Goal: Task Accomplishment & Management: Use online tool/utility

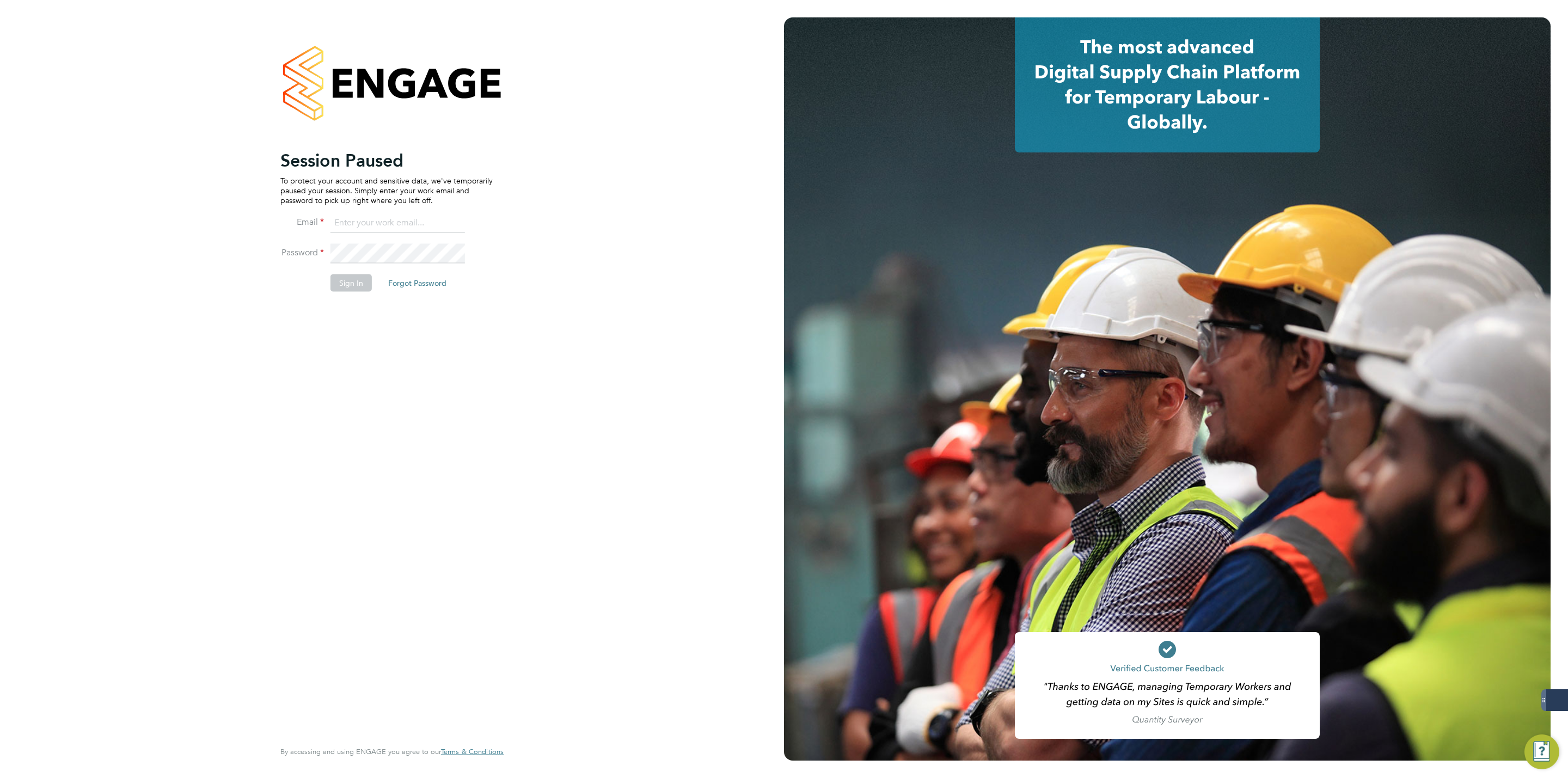
click at [435, 225] on input at bounding box center [397, 223] width 135 height 19
type input "george@mmpconsultancy.co.uk"
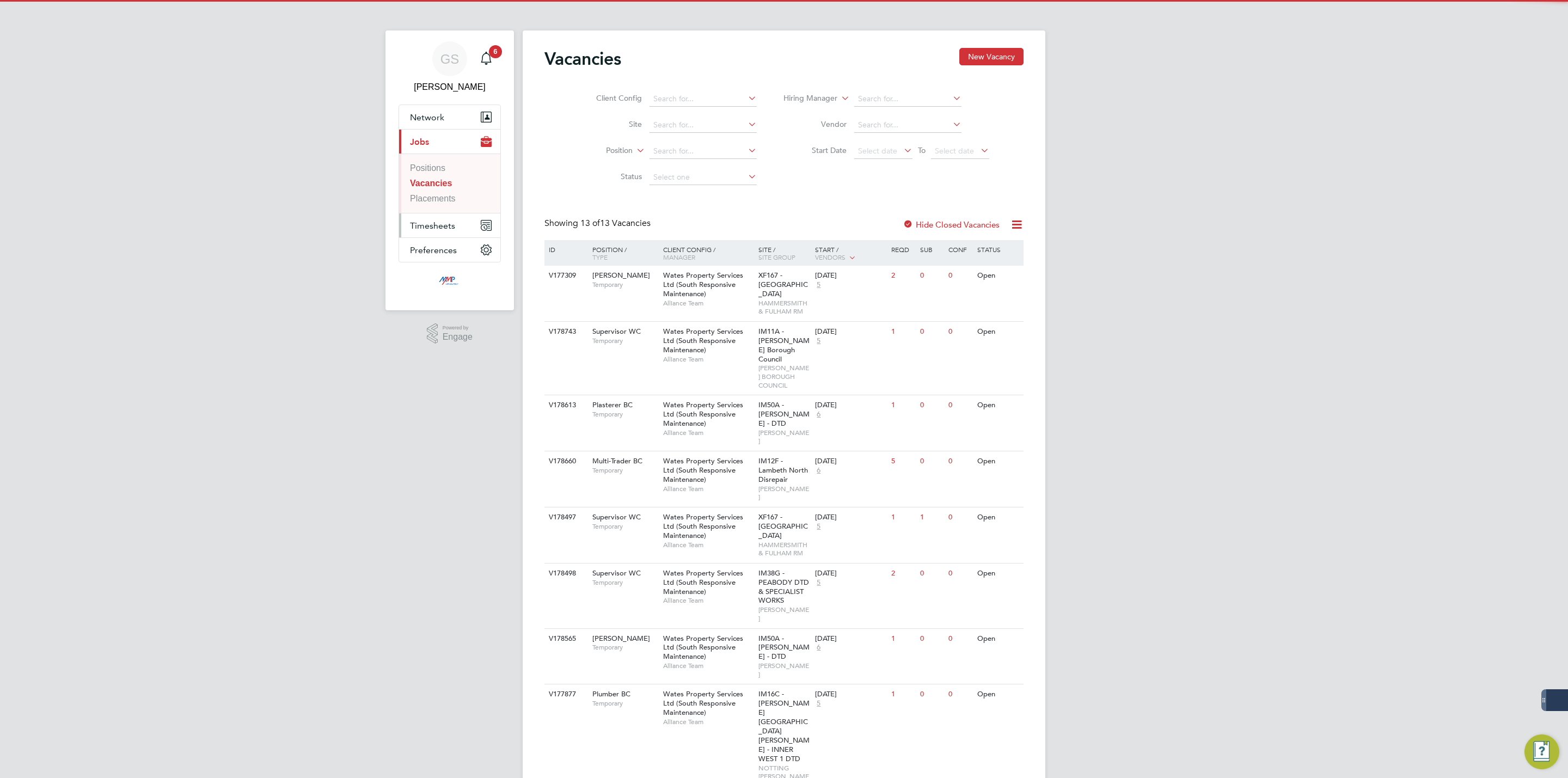
click at [445, 228] on span "Timesheets" at bounding box center [433, 225] width 45 height 10
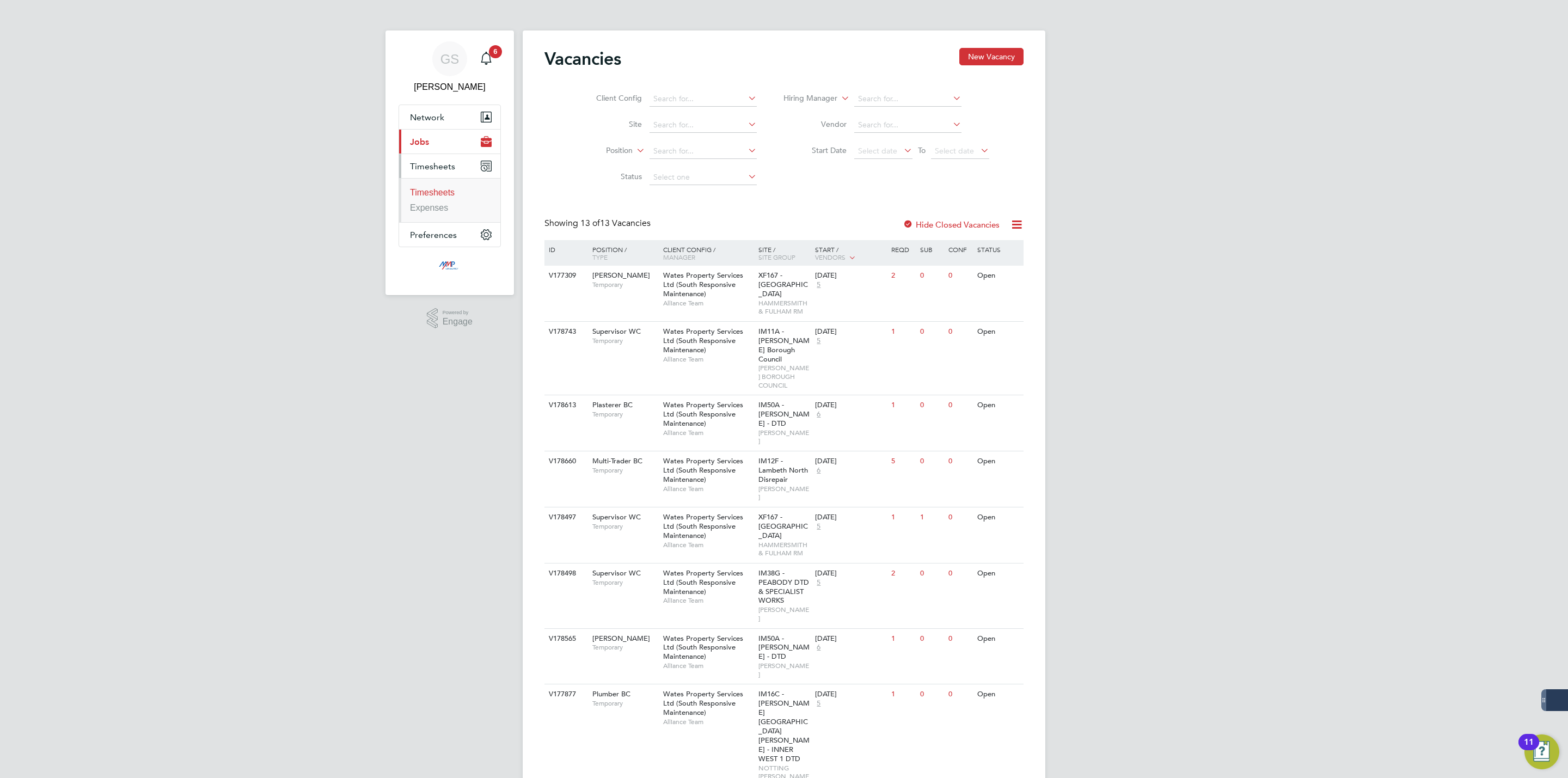
click at [441, 193] on link "Timesheets" at bounding box center [432, 192] width 44 height 9
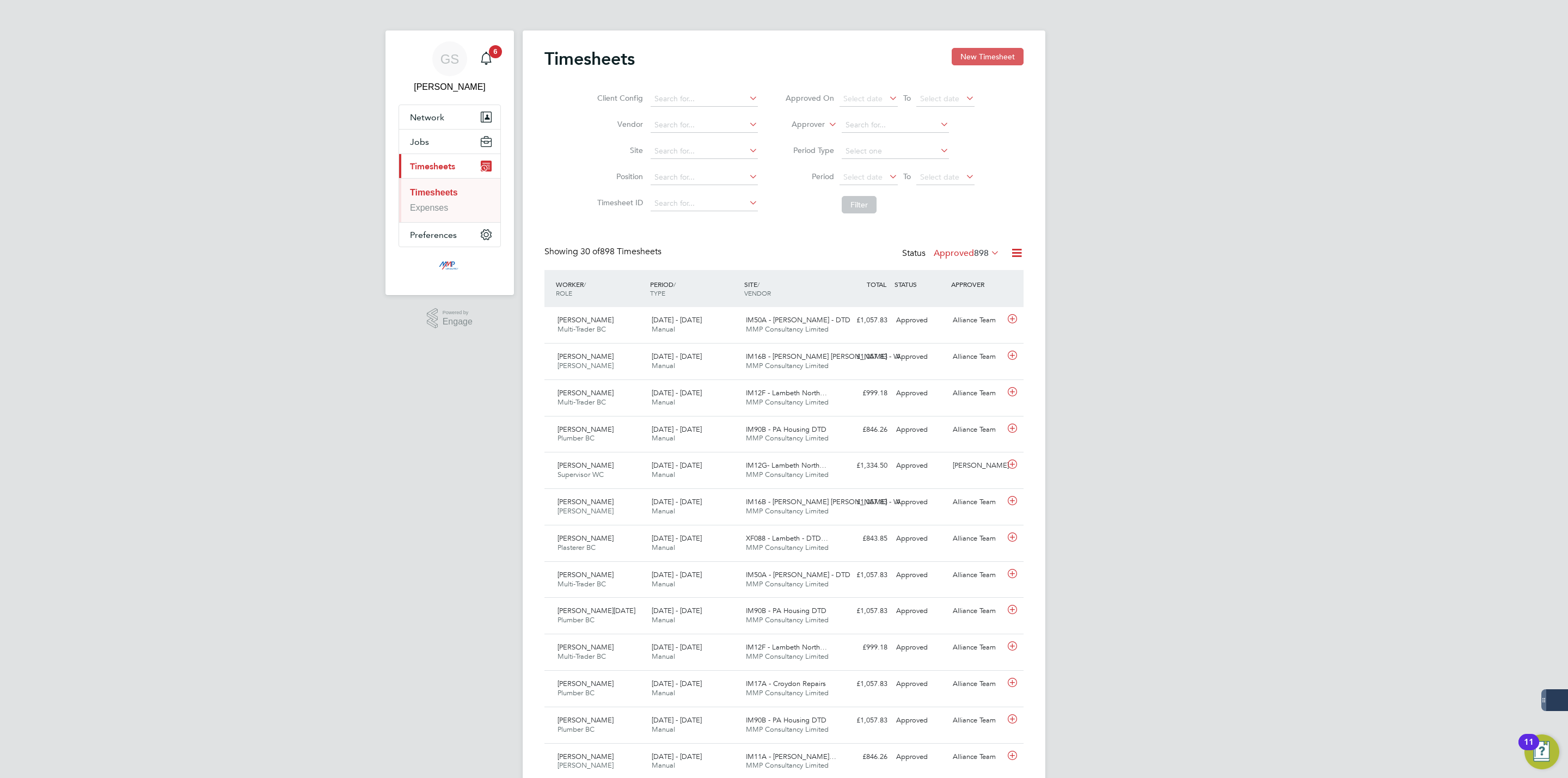
click at [976, 62] on button "New Timesheet" at bounding box center [987, 57] width 72 height 18
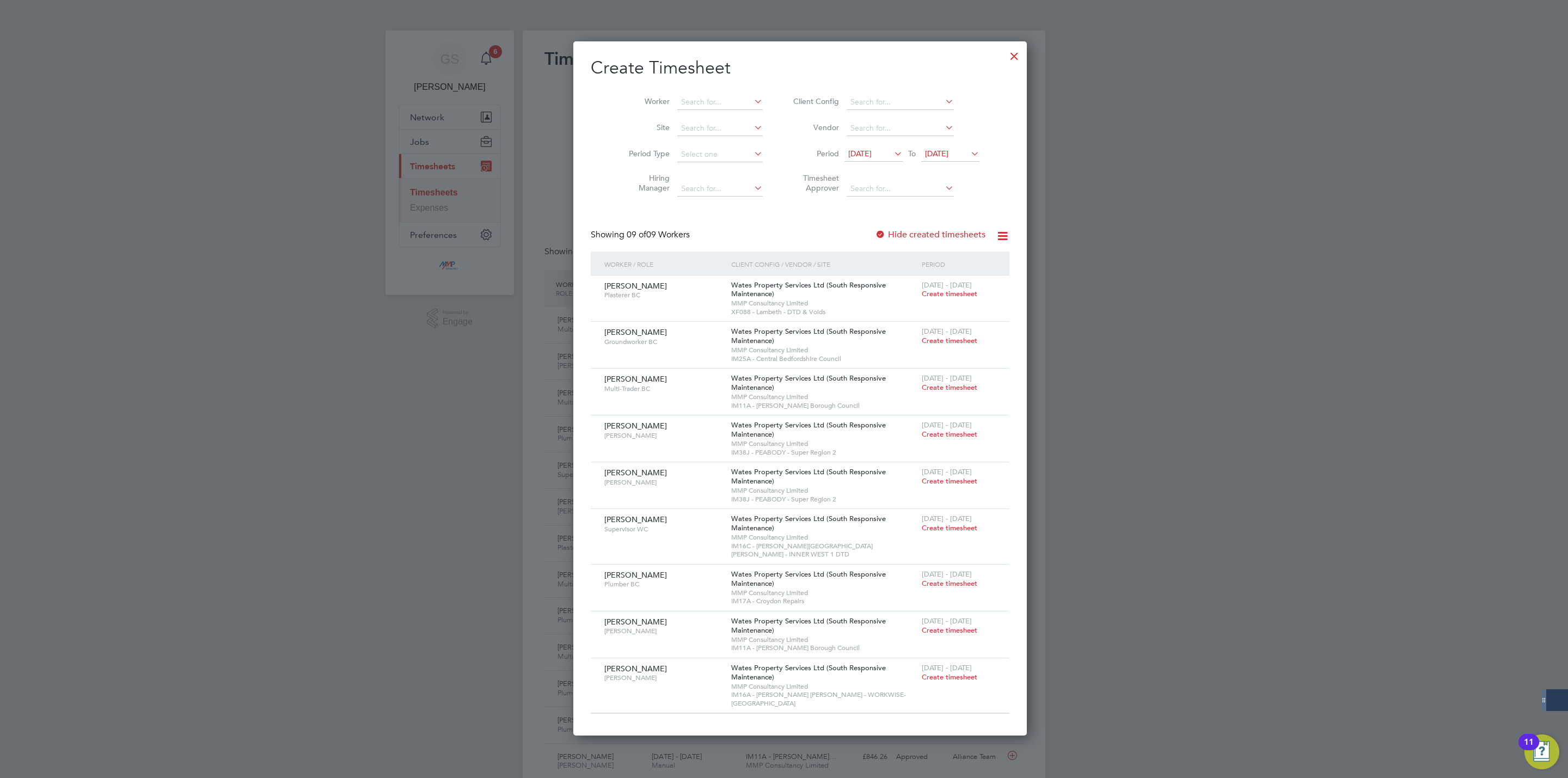
click at [1004, 62] on div at bounding box center [1014, 54] width 19 height 19
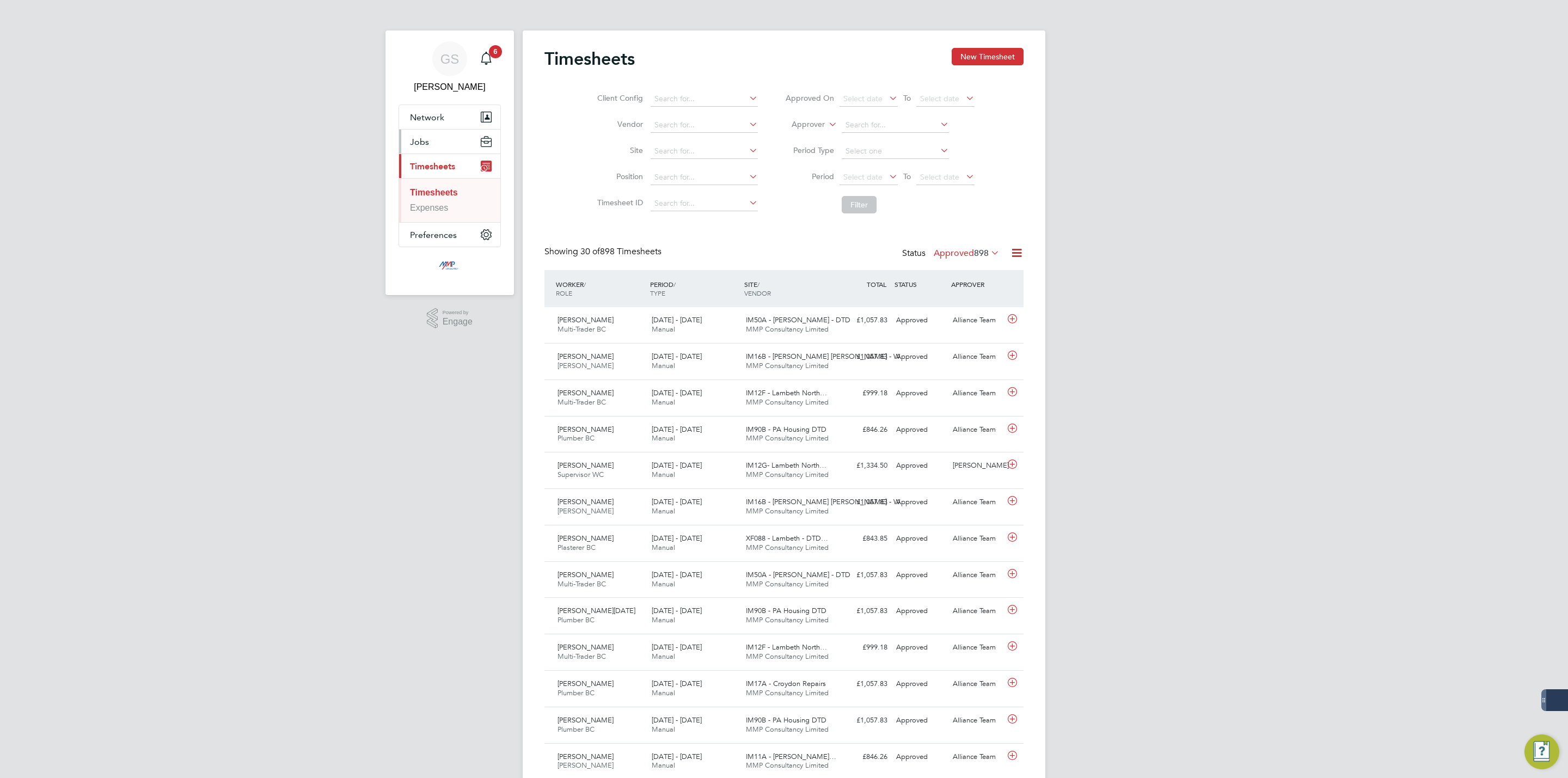
click at [433, 142] on button "Jobs" at bounding box center [450, 141] width 101 height 24
click at [436, 180] on link "Vacancies" at bounding box center [430, 183] width 40 height 9
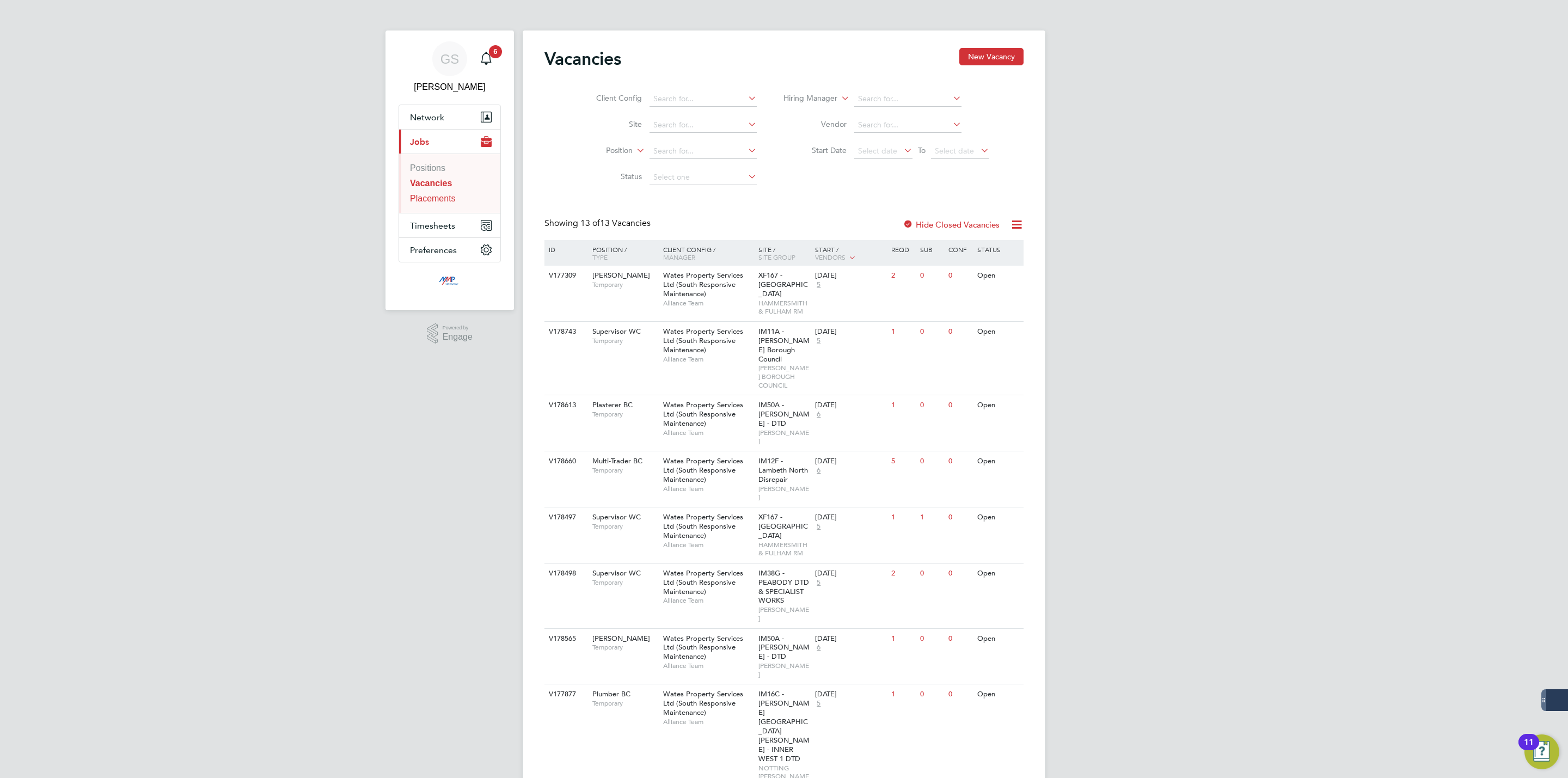
click at [446, 203] on link "Placements" at bounding box center [433, 198] width 46 height 9
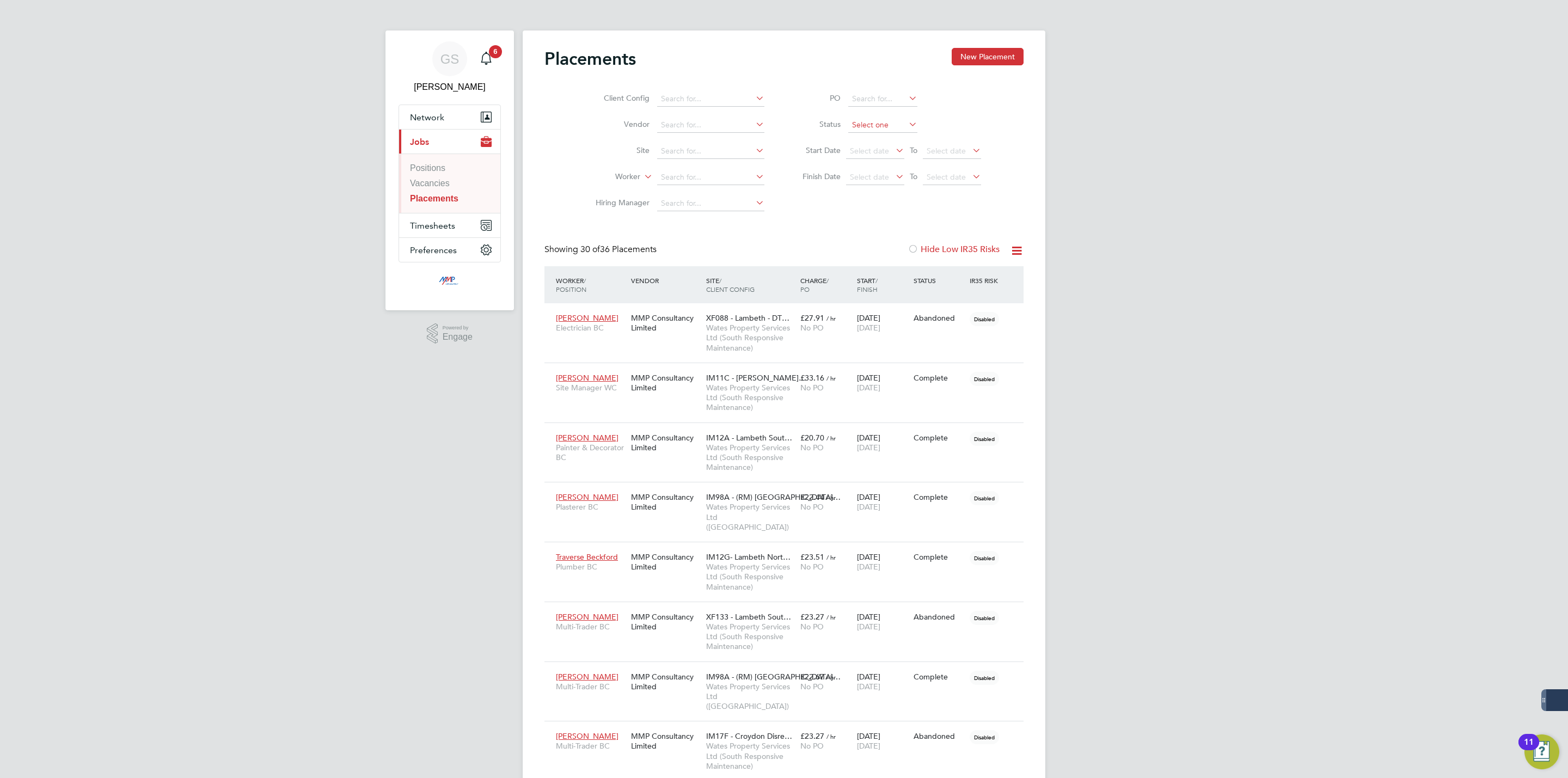
click at [856, 130] on input at bounding box center [883, 125] width 69 height 15
click at [866, 142] on li "Active" at bounding box center [883, 140] width 70 height 14
type input "Active"
click at [441, 187] on link "Vacancies" at bounding box center [430, 183] width 40 height 9
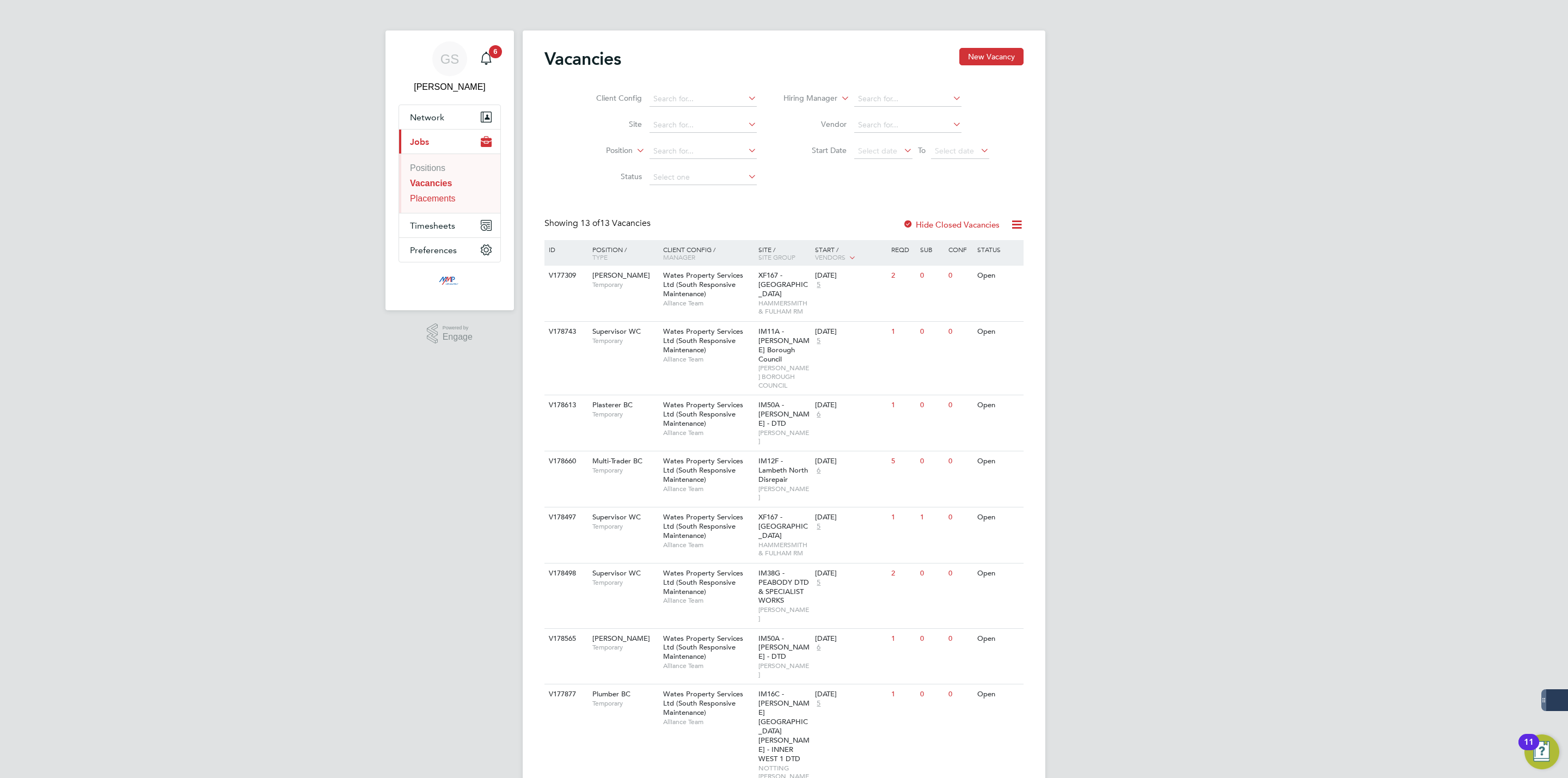
click at [444, 203] on link "Placements" at bounding box center [433, 198] width 46 height 9
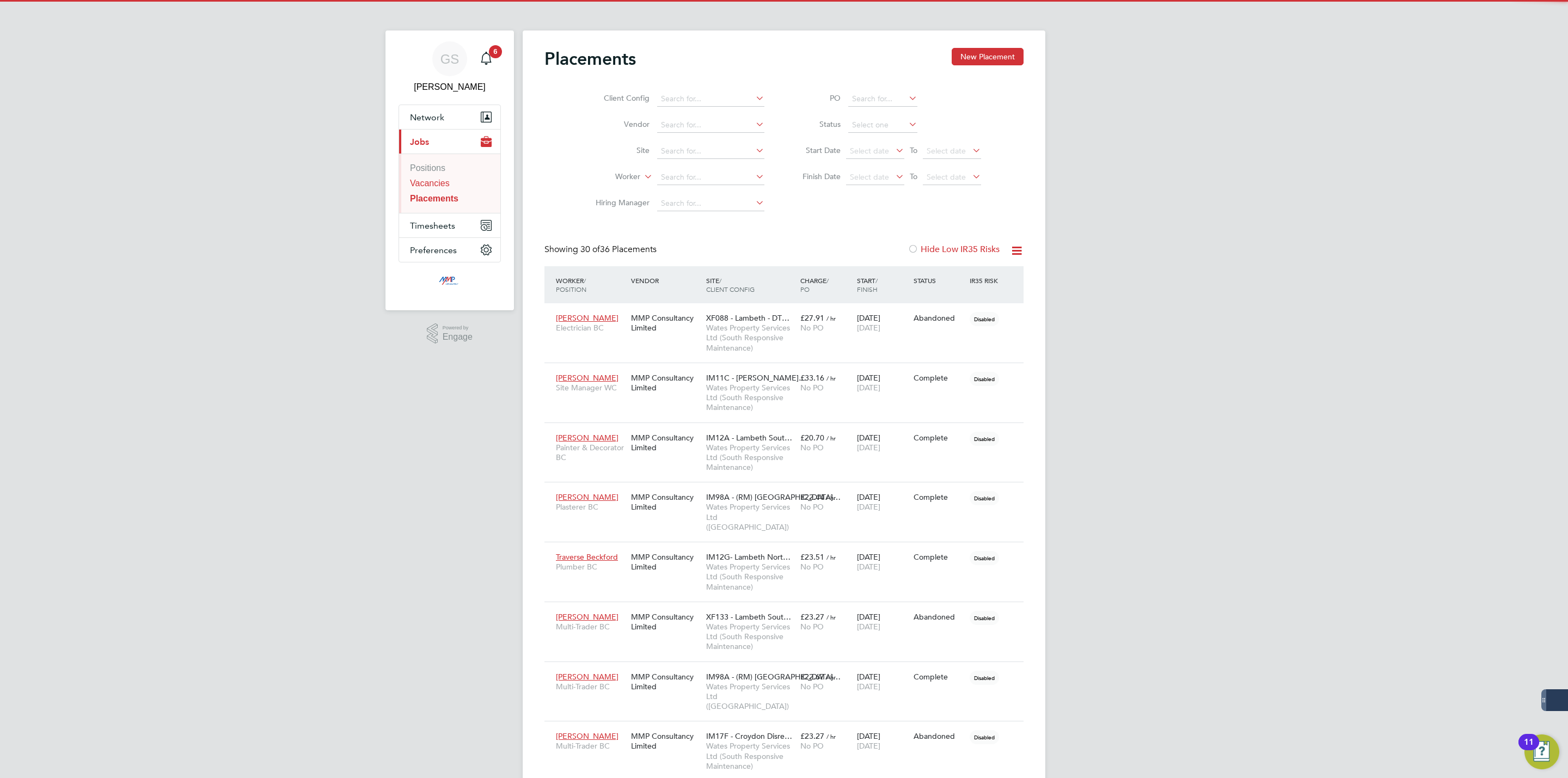
click at [443, 188] on link "Vacancies" at bounding box center [430, 183] width 40 height 9
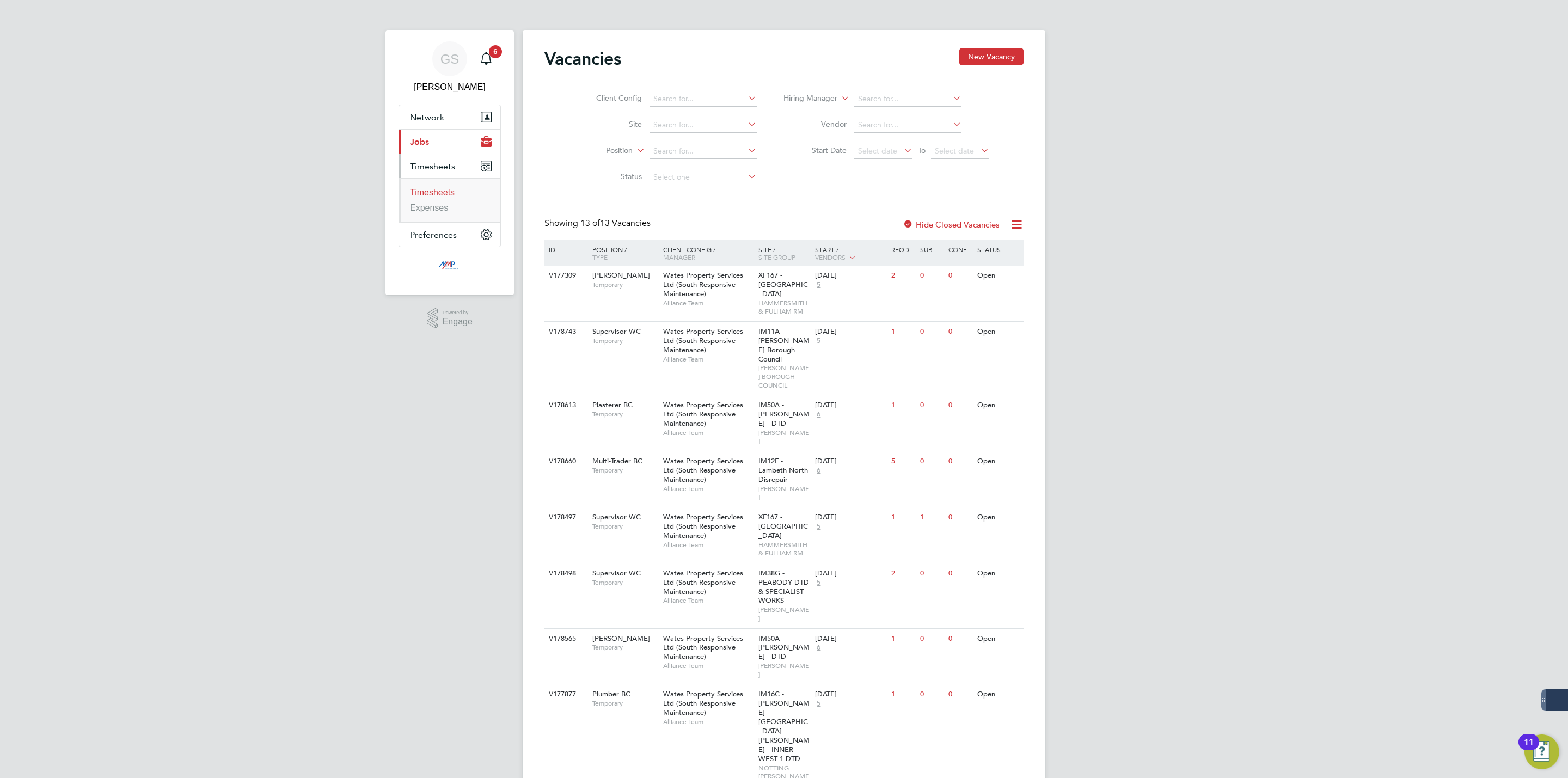
click at [455, 189] on link "Timesheets" at bounding box center [432, 192] width 44 height 9
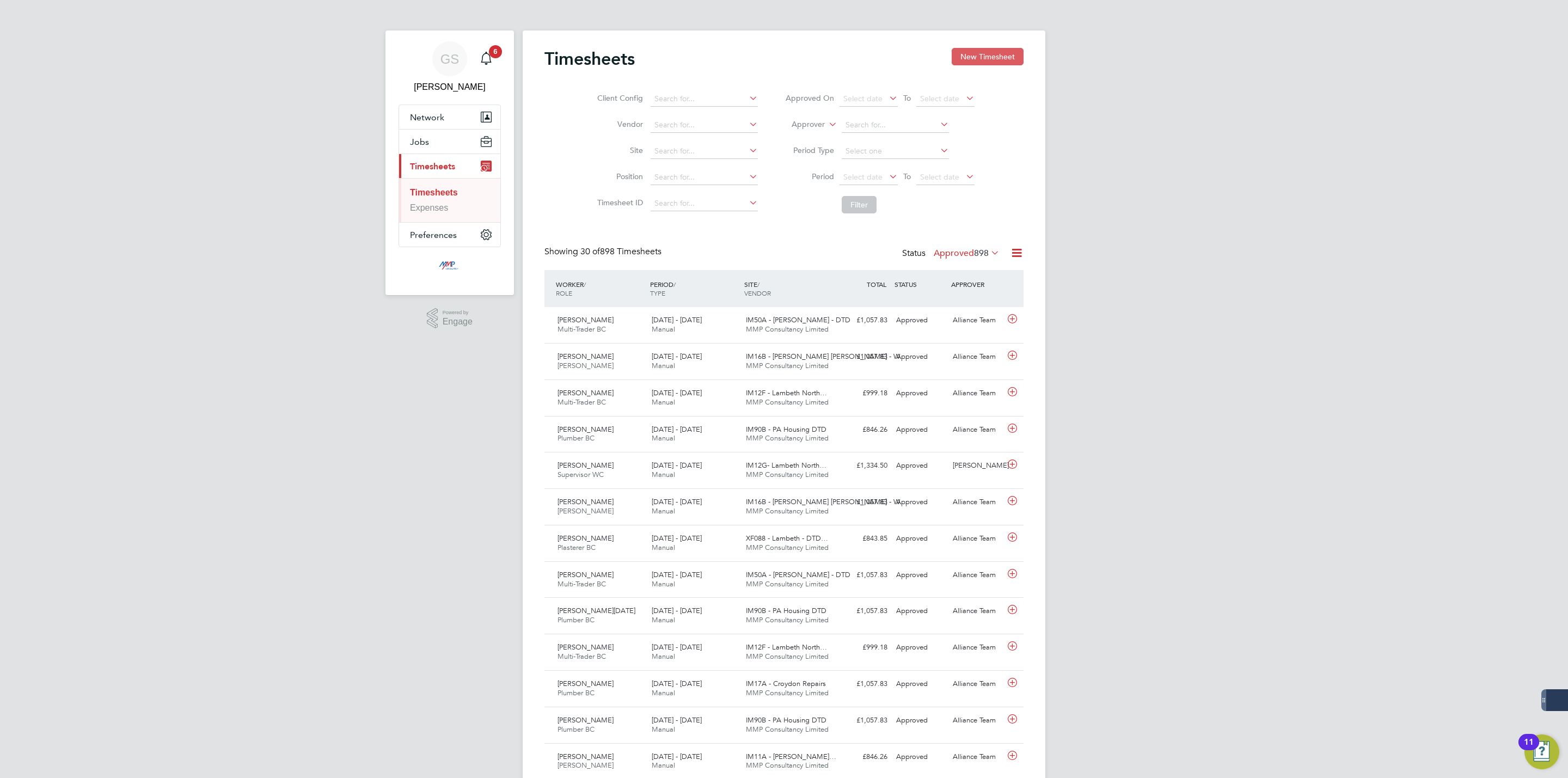
click at [964, 54] on button "New Timesheet" at bounding box center [987, 57] width 72 height 18
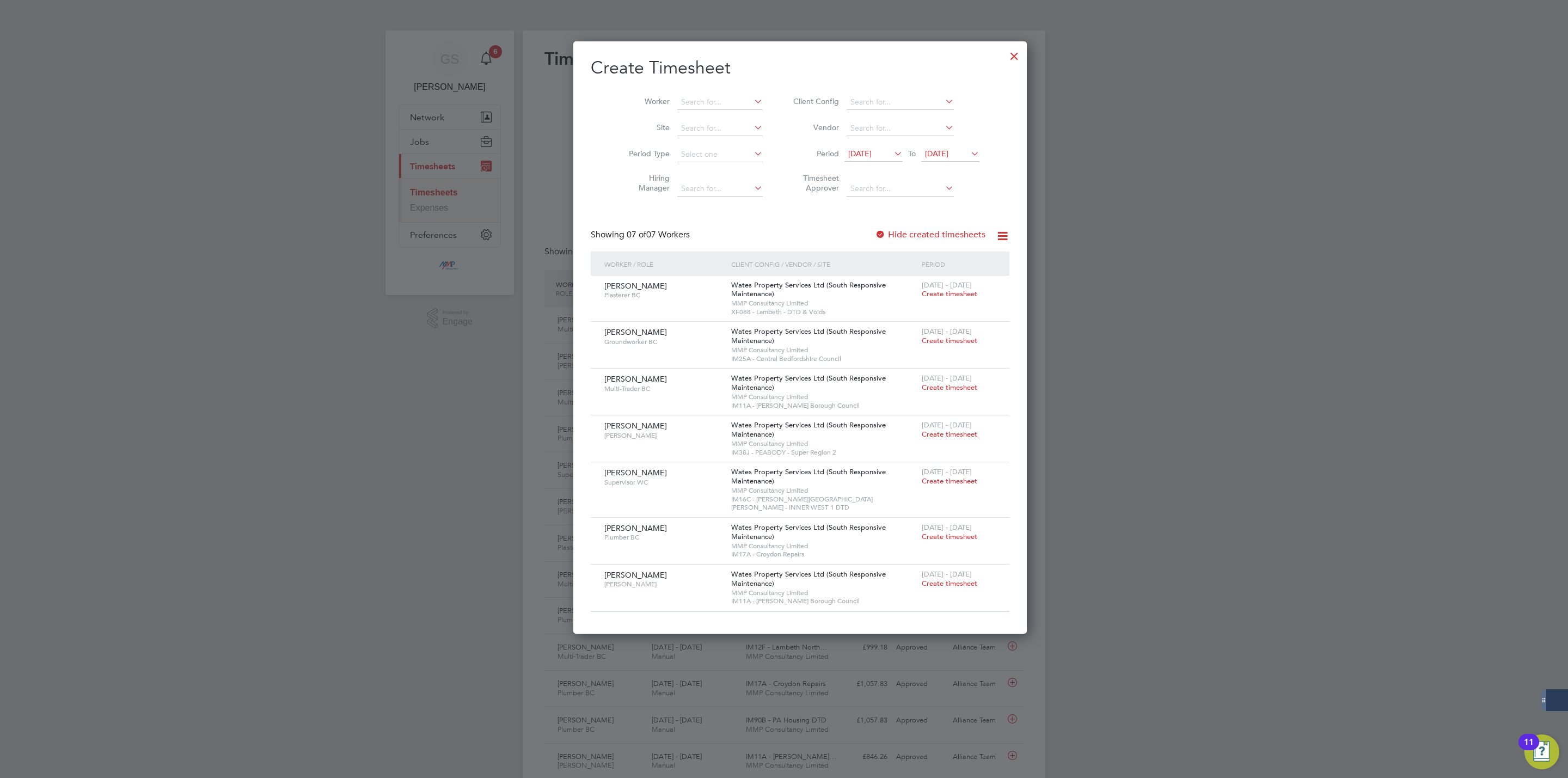
click at [910, 237] on label "Hide created timesheets" at bounding box center [930, 235] width 111 height 11
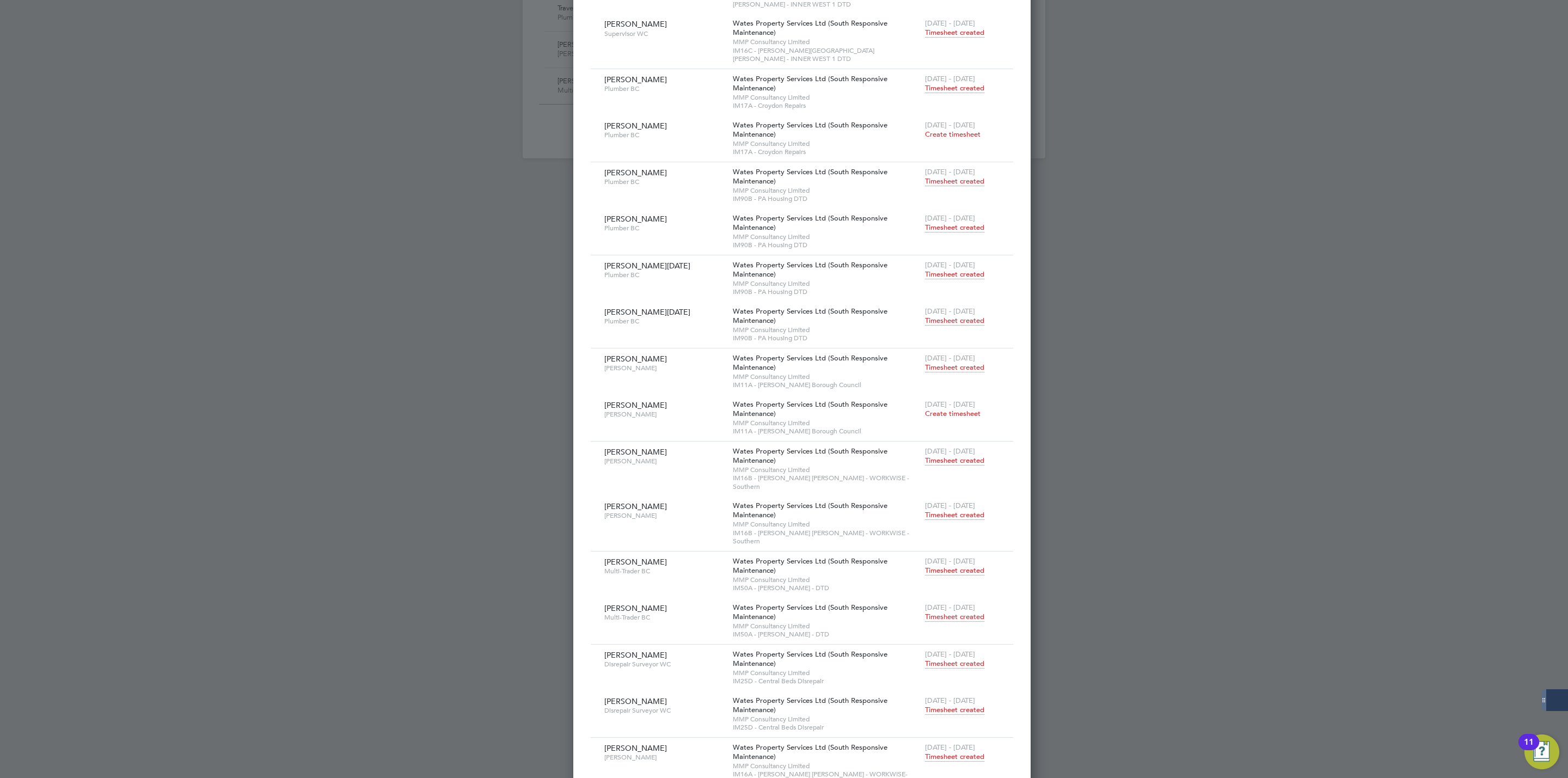
click at [925, 752] on span "Timesheet created" at bounding box center [954, 757] width 59 height 10
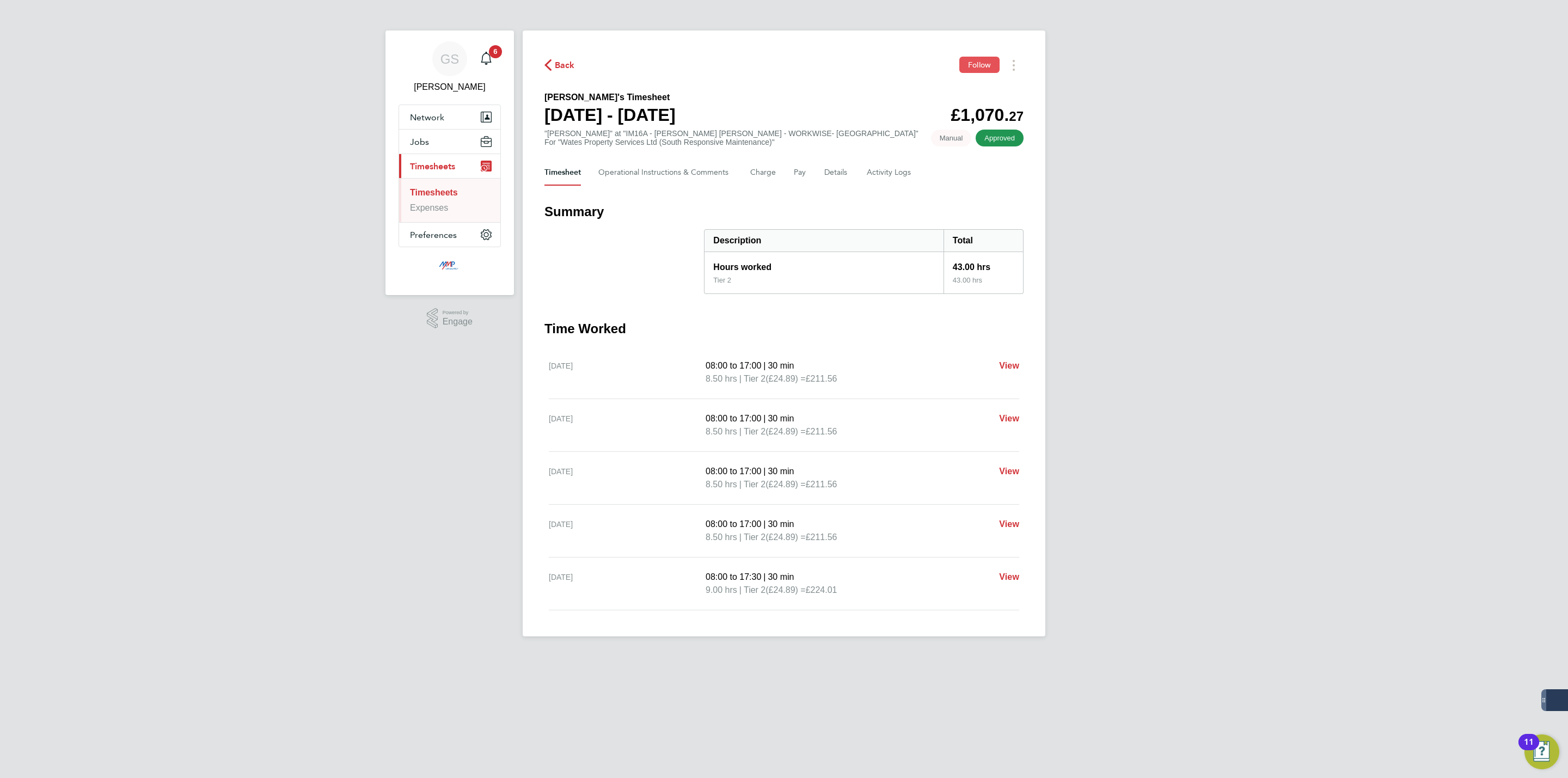
click at [972, 66] on span "Follow" at bounding box center [979, 65] width 23 height 10
click at [417, 194] on link "Timesheets" at bounding box center [434, 192] width 48 height 9
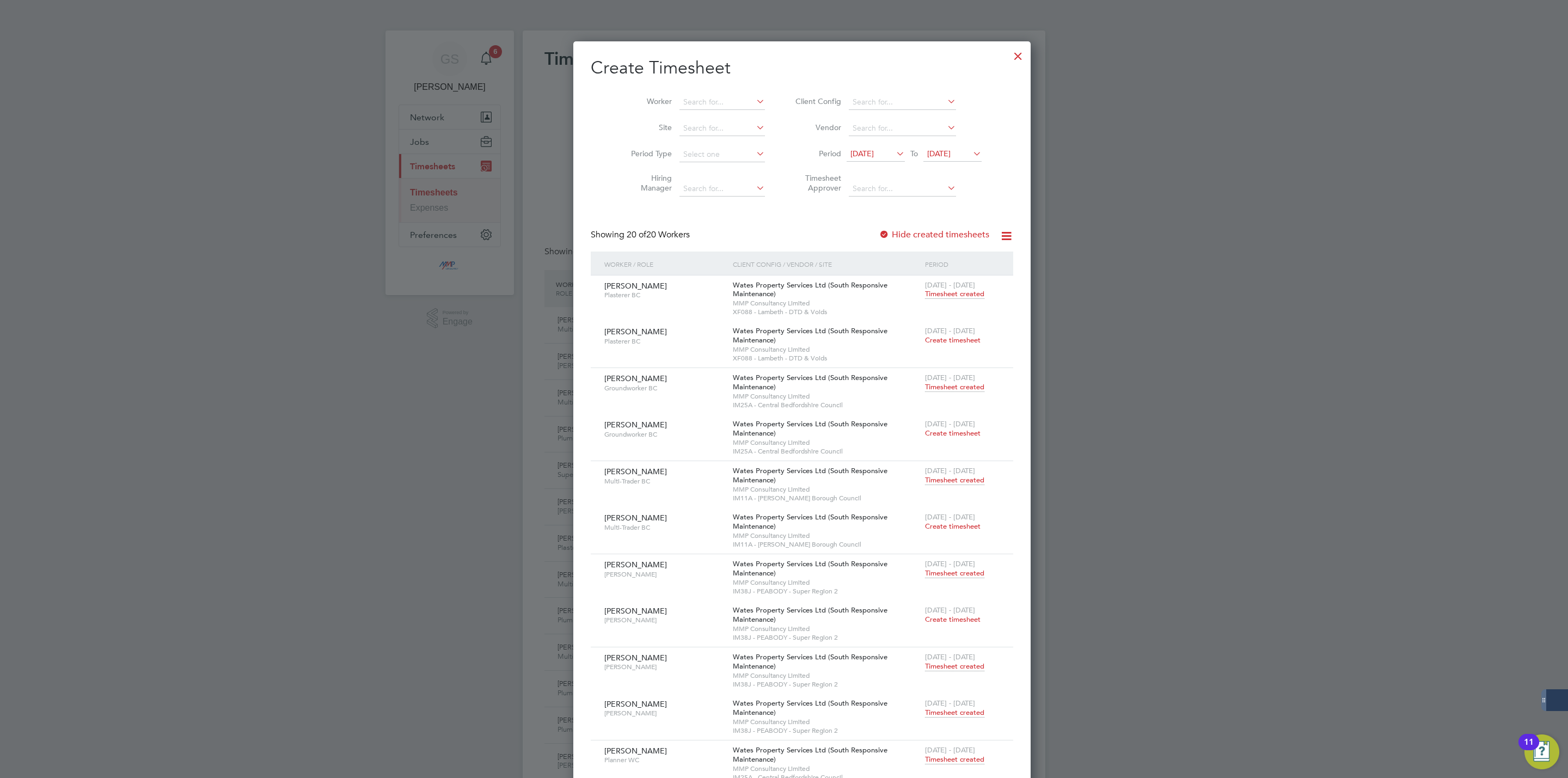
click at [1009, 61] on div at bounding box center [1018, 54] width 19 height 19
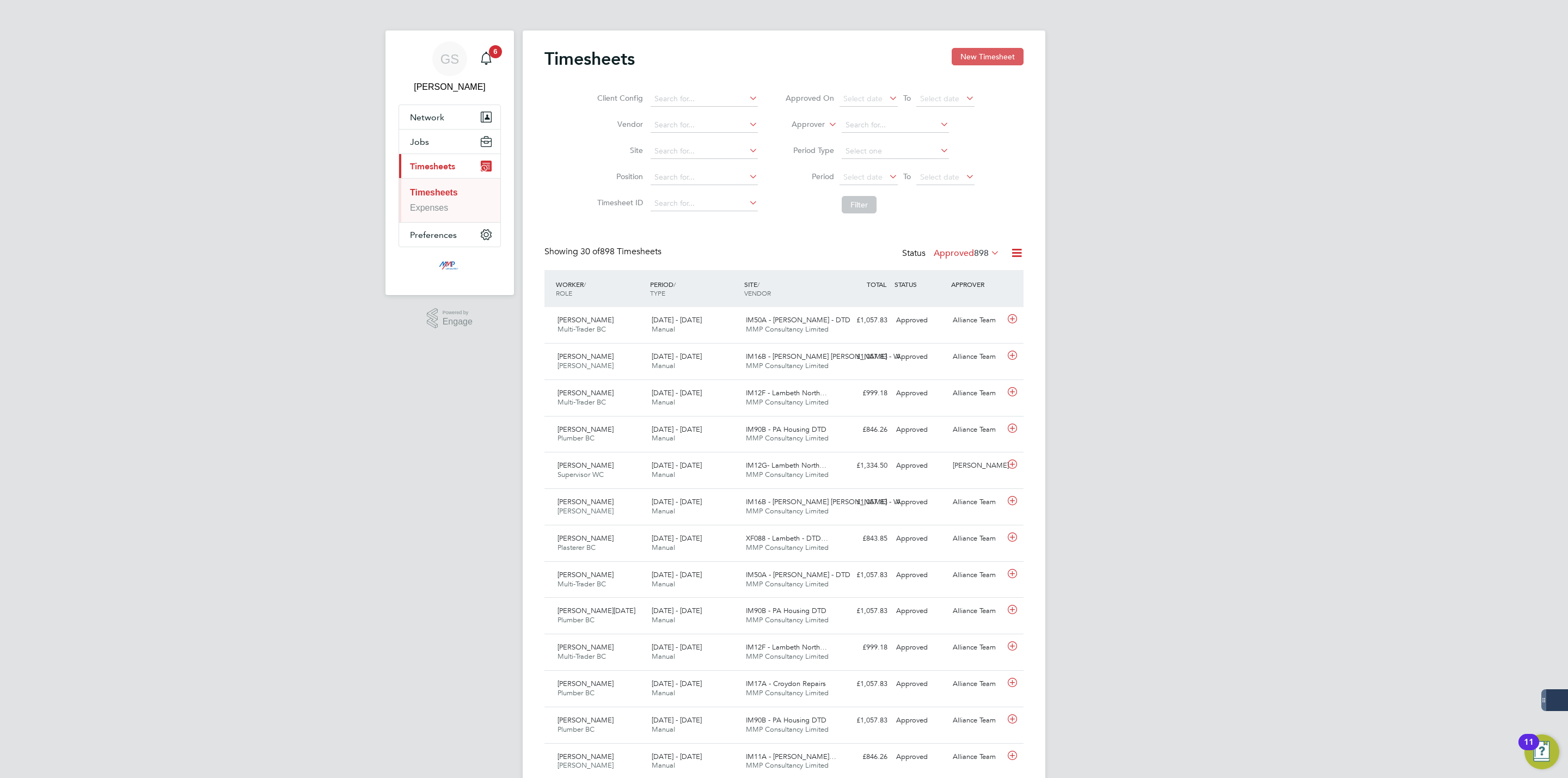
click at [980, 60] on button "New Timesheet" at bounding box center [987, 57] width 72 height 18
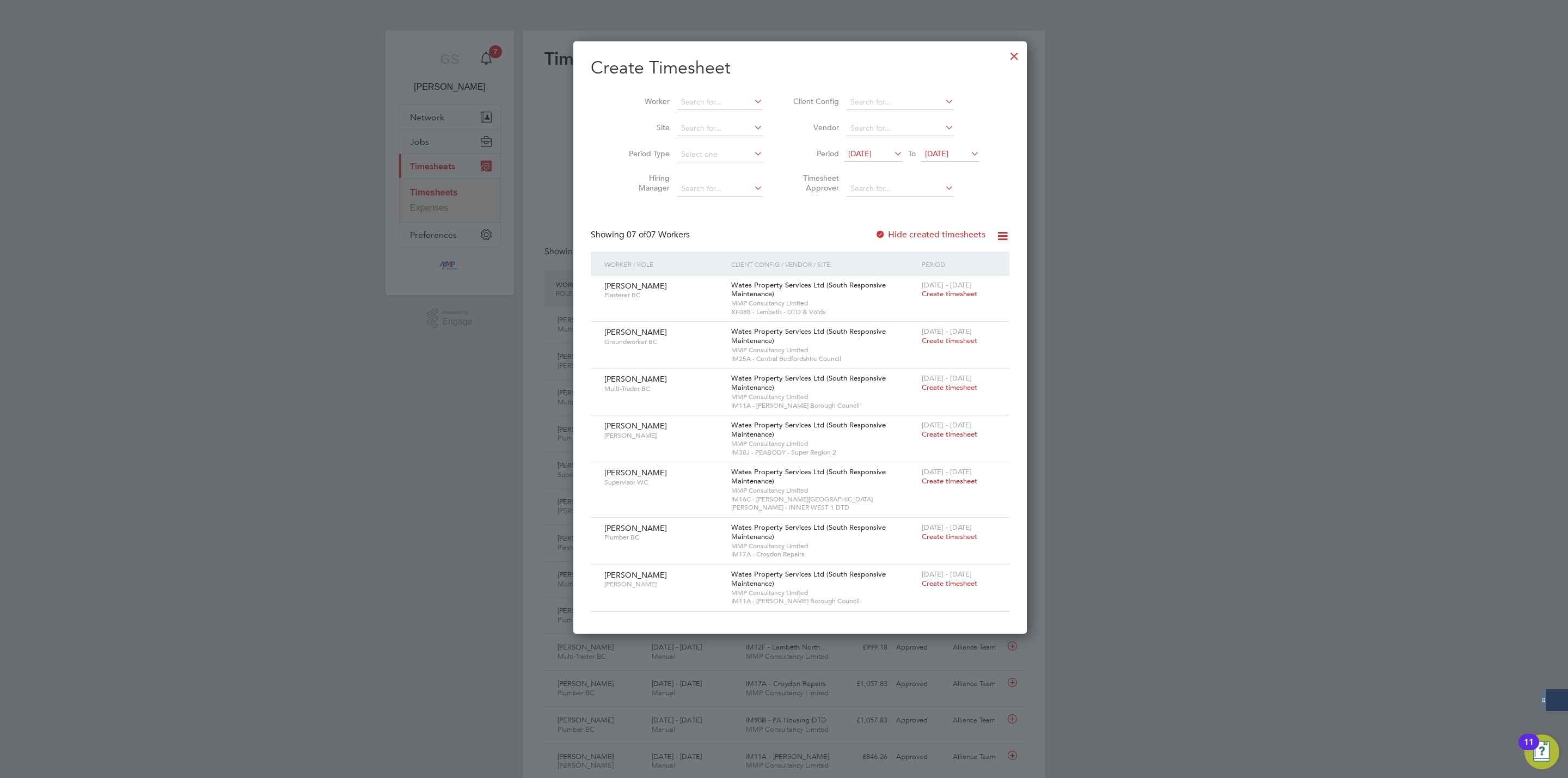
click at [1004, 52] on div at bounding box center [1014, 54] width 19 height 19
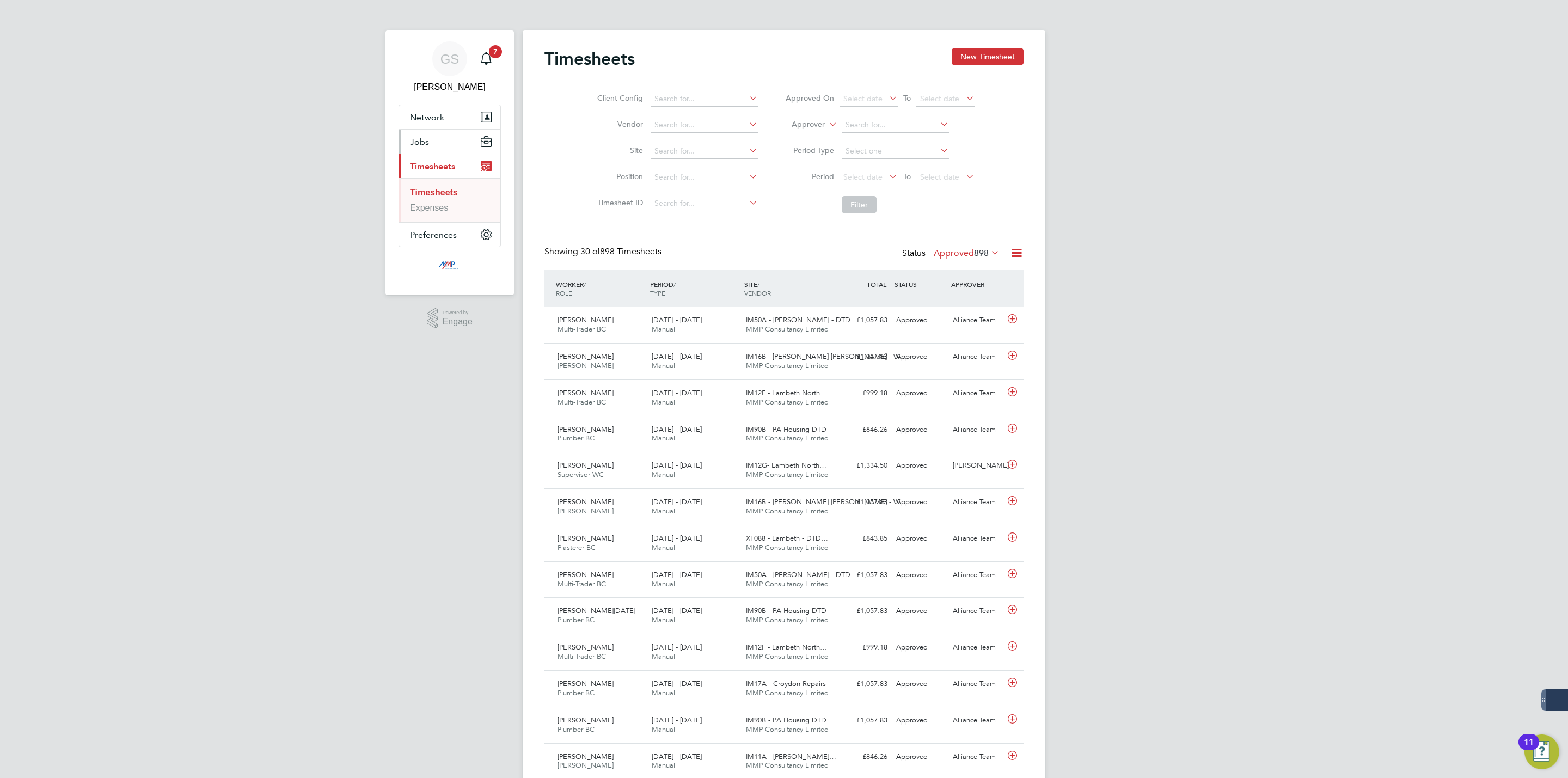
click at [424, 142] on span "Jobs" at bounding box center [419, 142] width 19 height 10
click at [449, 185] on link "Vacancies" at bounding box center [430, 183] width 40 height 9
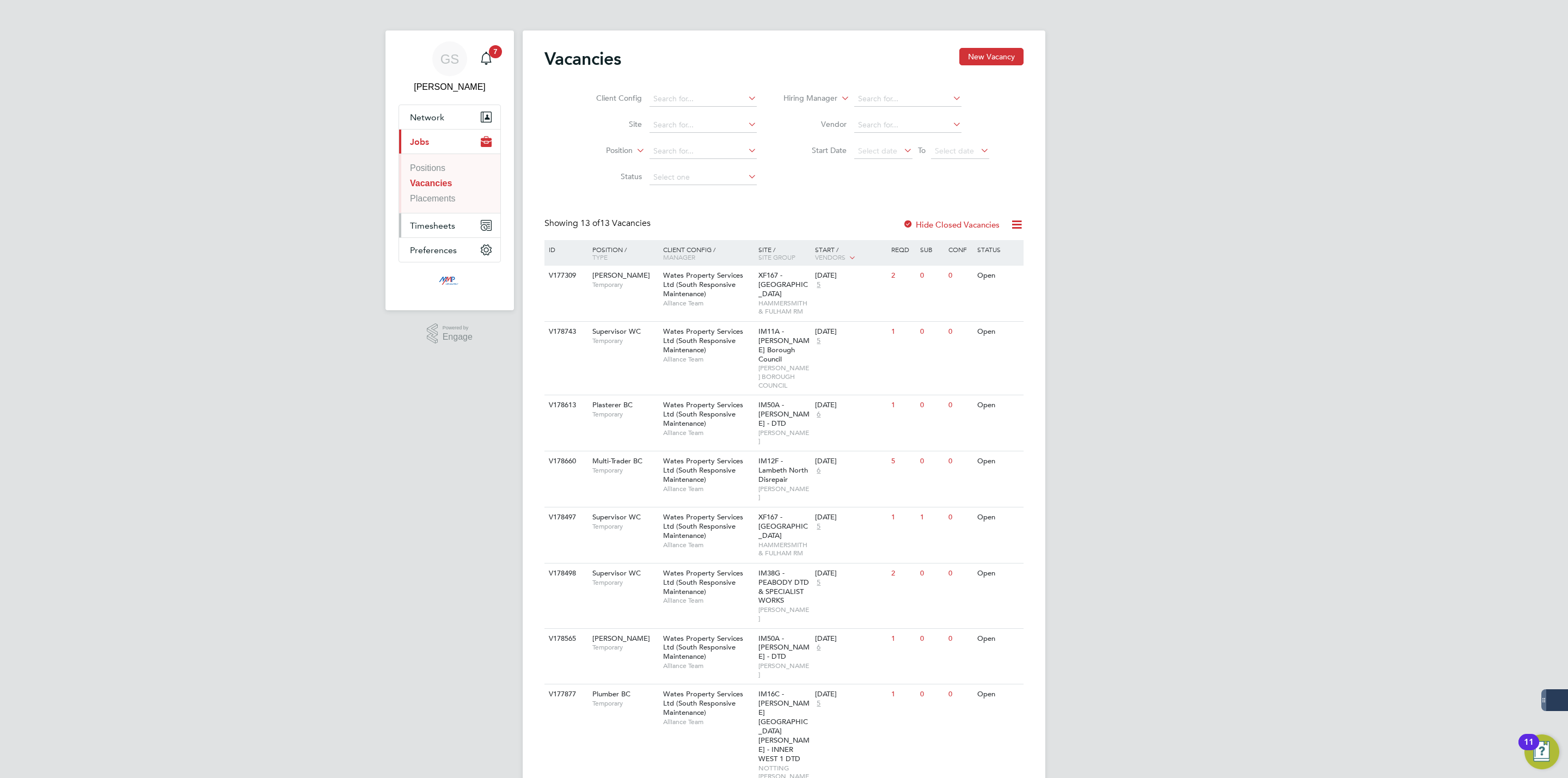
click at [451, 221] on button "Timesheets" at bounding box center [450, 225] width 101 height 24
click at [447, 190] on link "Timesheets" at bounding box center [432, 192] width 44 height 9
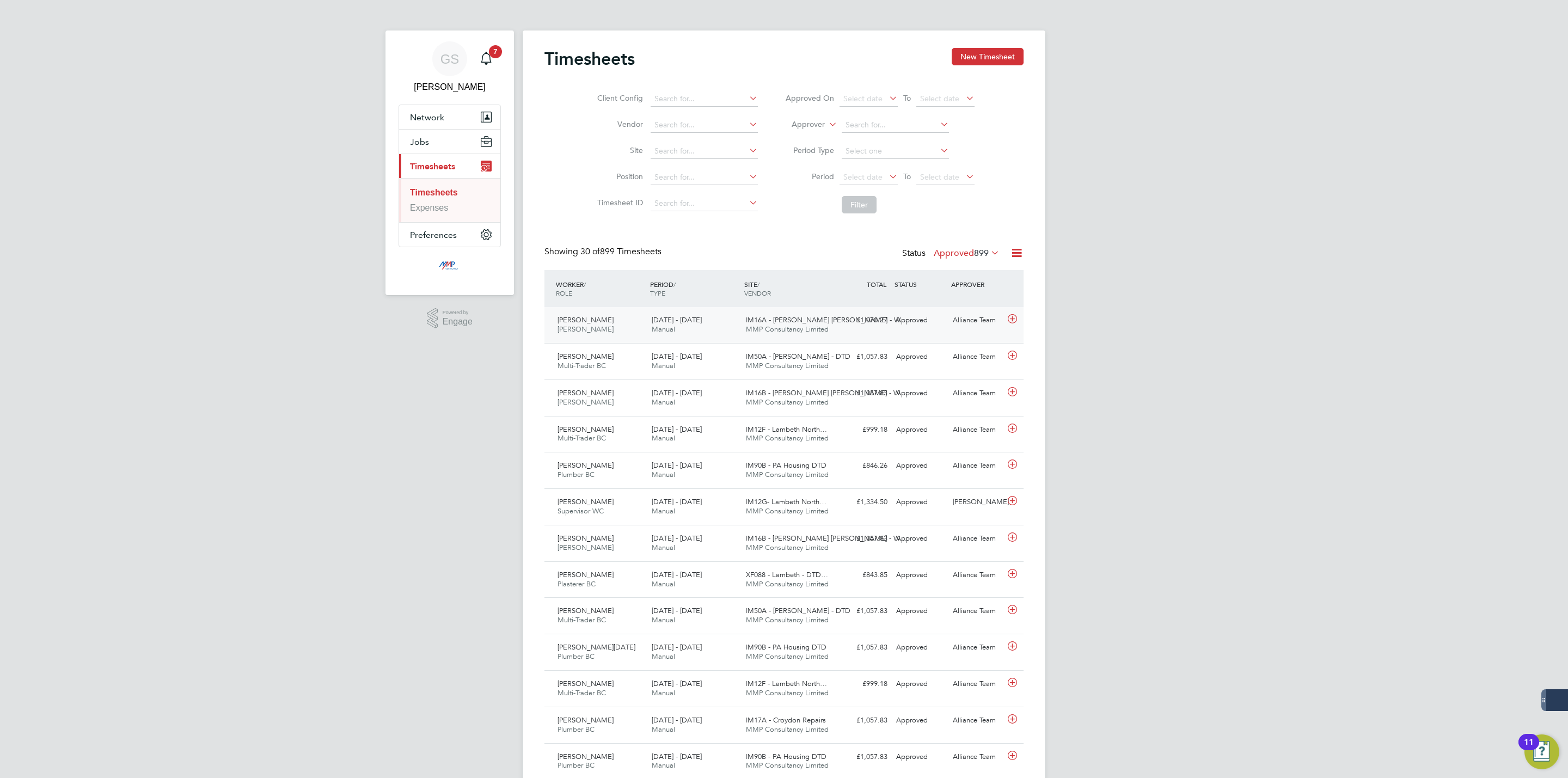
click at [783, 328] on span "MMP Consultancy Limited" at bounding box center [787, 329] width 83 height 9
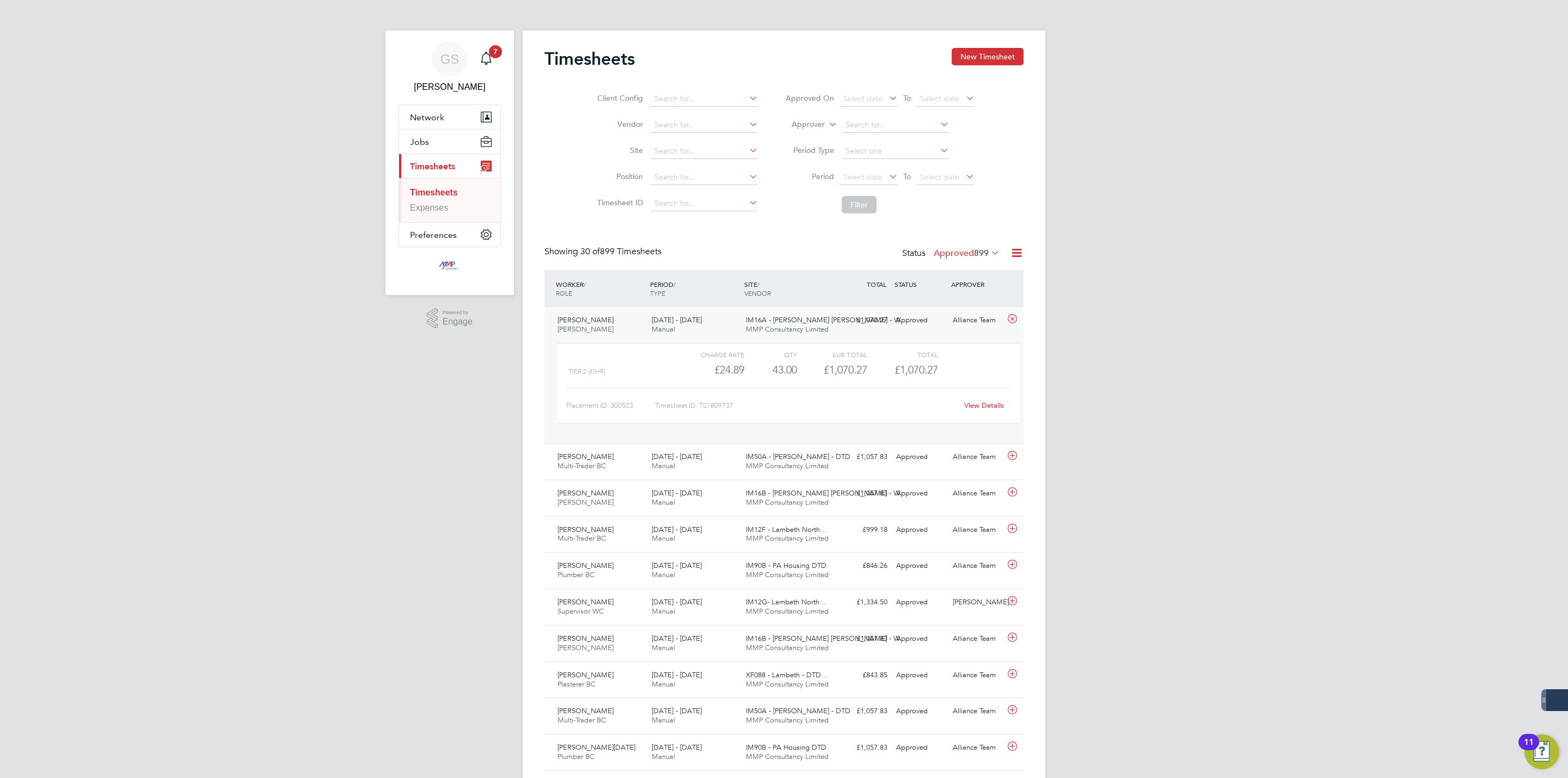
click at [983, 404] on link "View Details" at bounding box center [984, 405] width 40 height 9
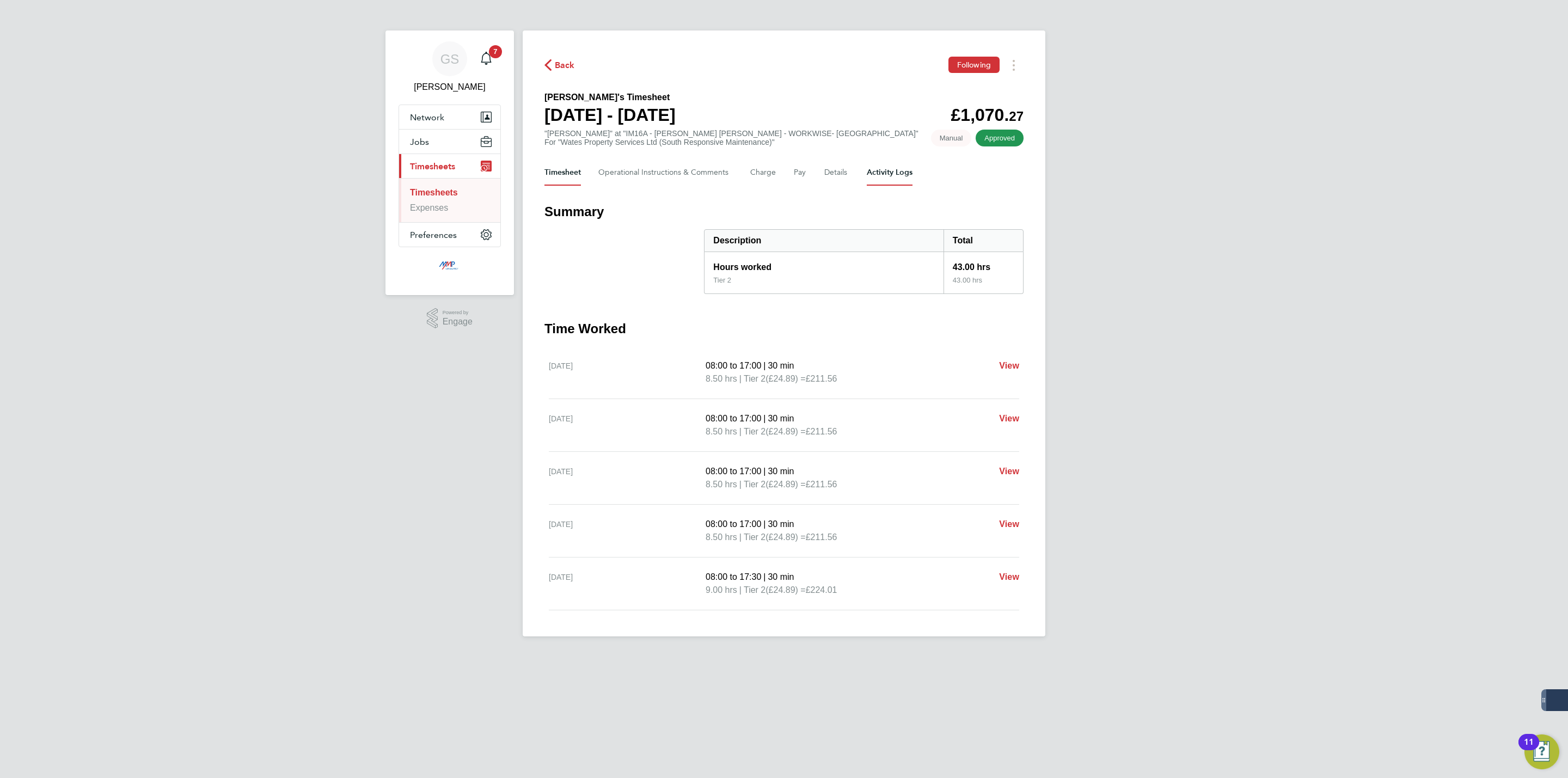
click at [895, 170] on Logs-tab "Activity Logs" at bounding box center [889, 172] width 46 height 26
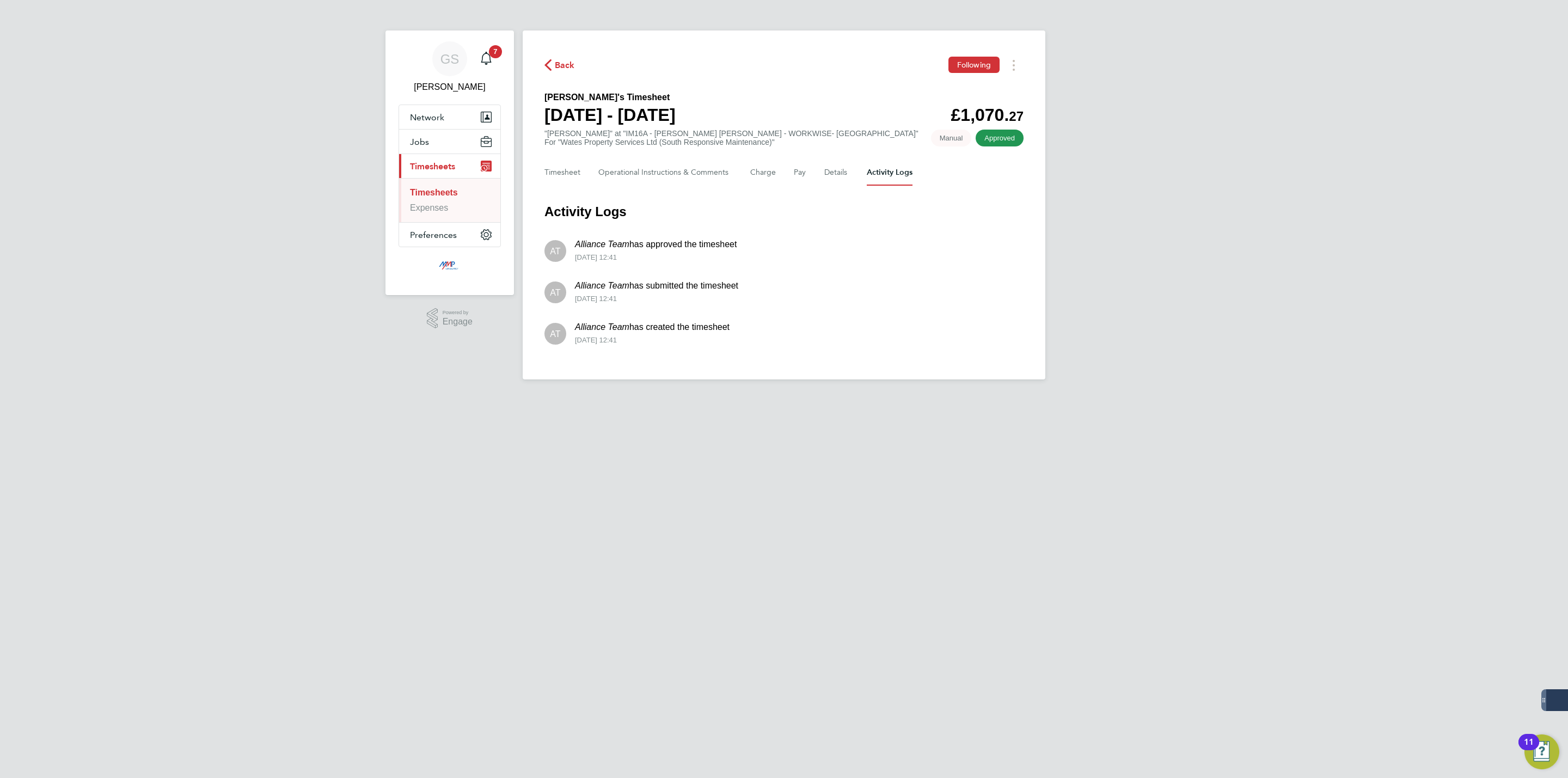
click at [454, 188] on link "Timesheets" at bounding box center [434, 192] width 48 height 9
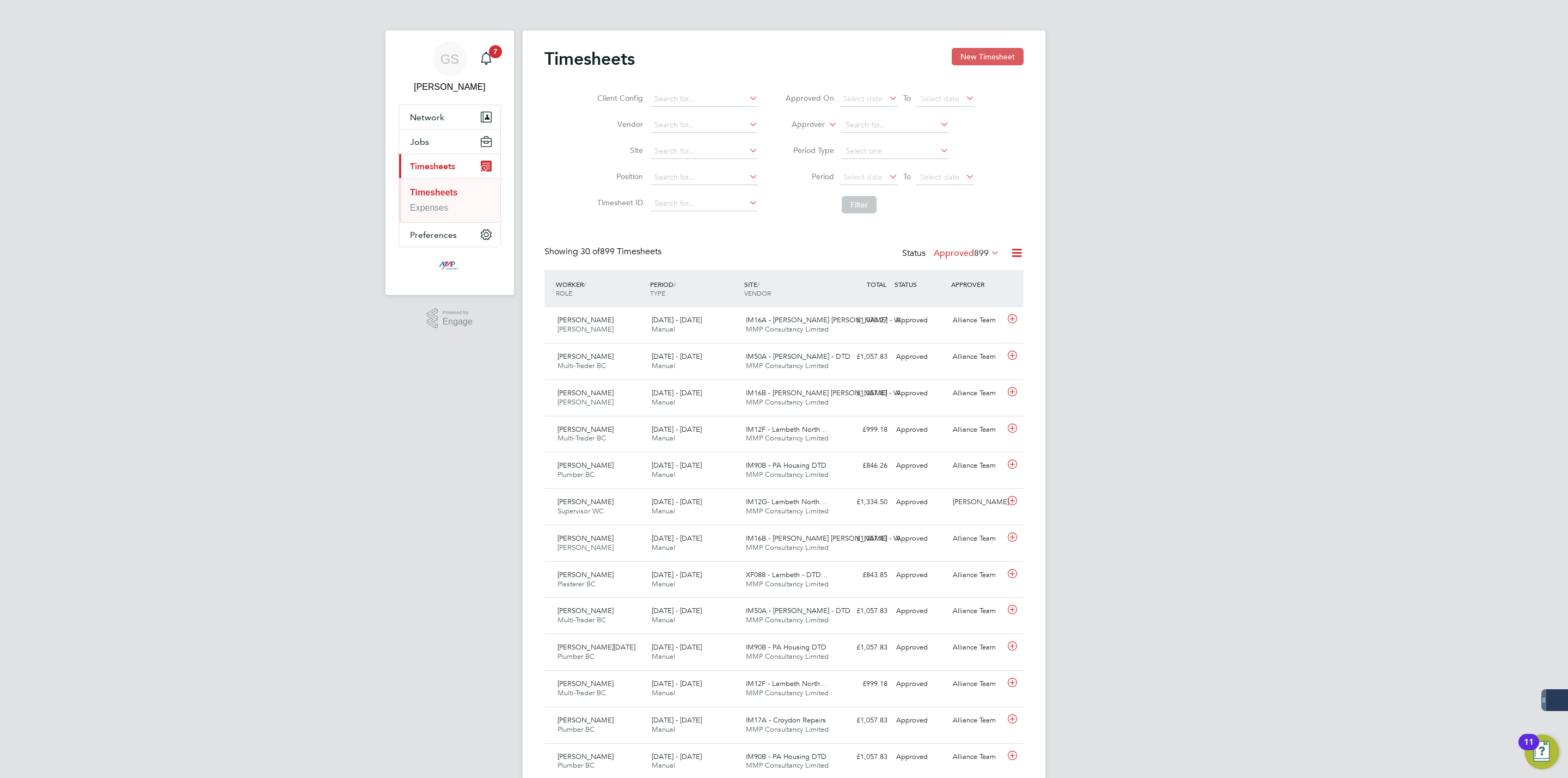
click at [988, 62] on button "New Timesheet" at bounding box center [987, 57] width 72 height 18
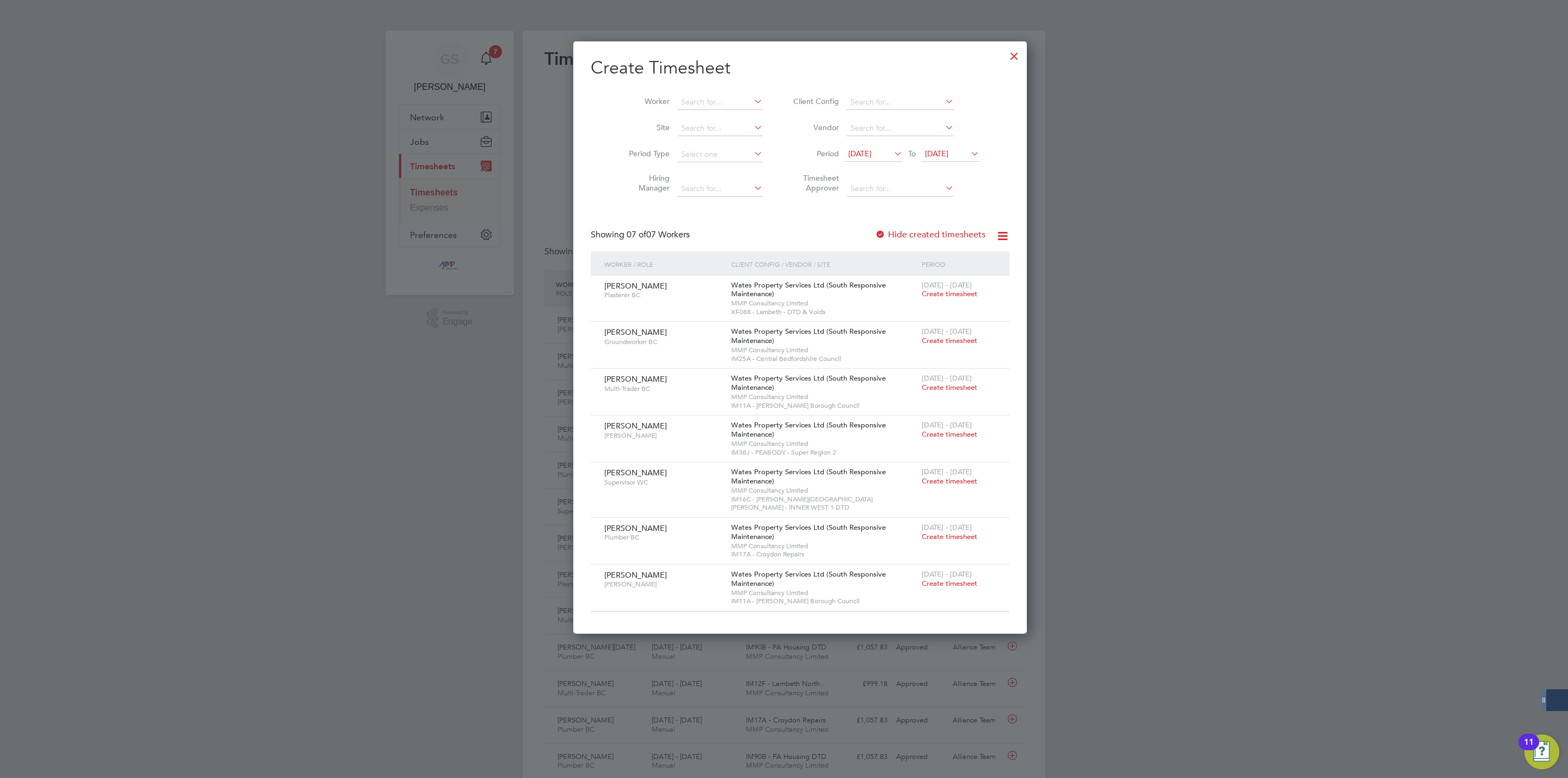
click at [1004, 59] on div at bounding box center [1014, 54] width 19 height 19
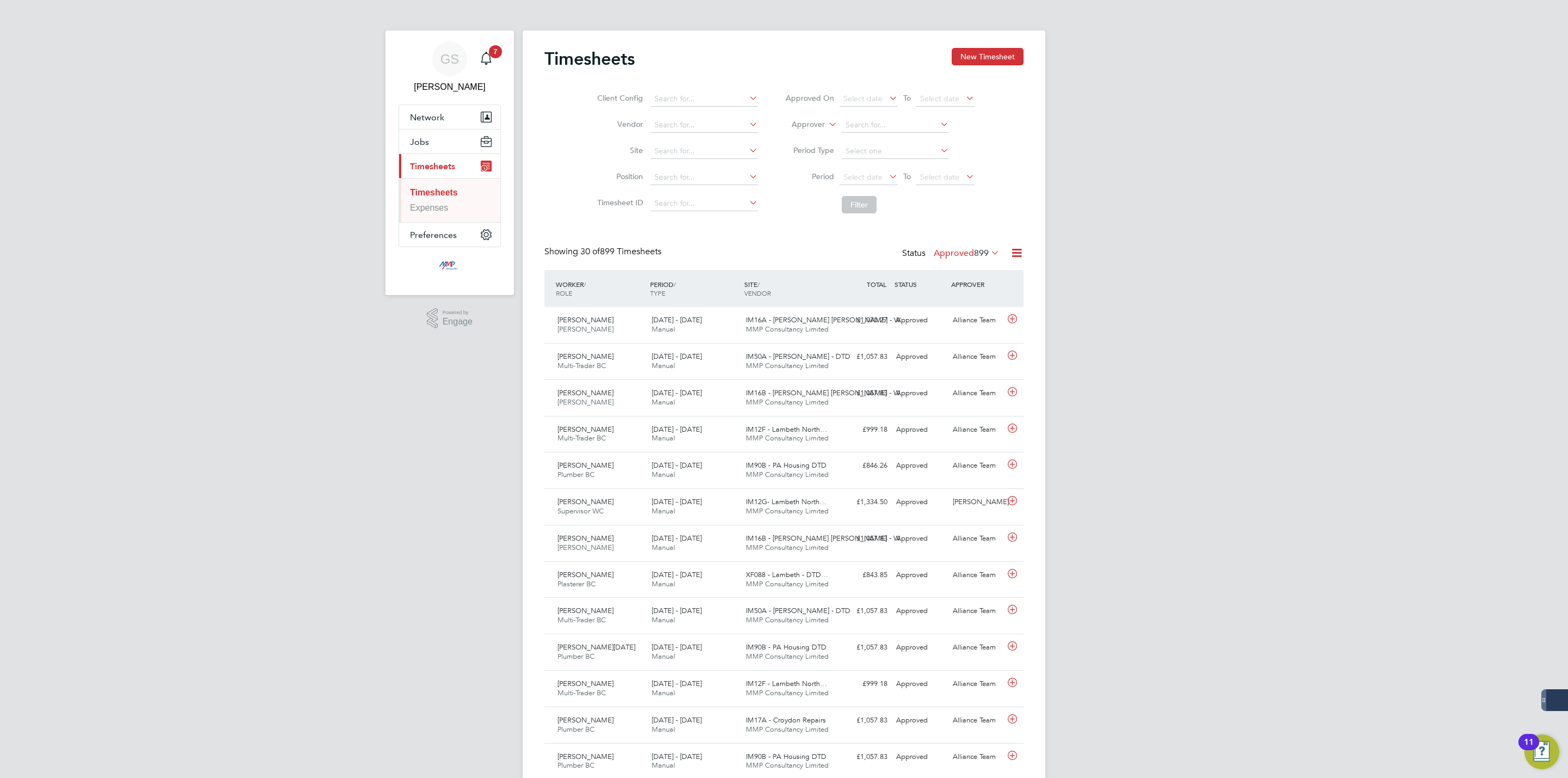
click at [990, 44] on div "Timesheets New Timesheet Client Config Vendor Site Position Timesheet ID Approv…" at bounding box center [784, 741] width 523 height 1421
click at [993, 49] on button "New Timesheet" at bounding box center [987, 57] width 72 height 18
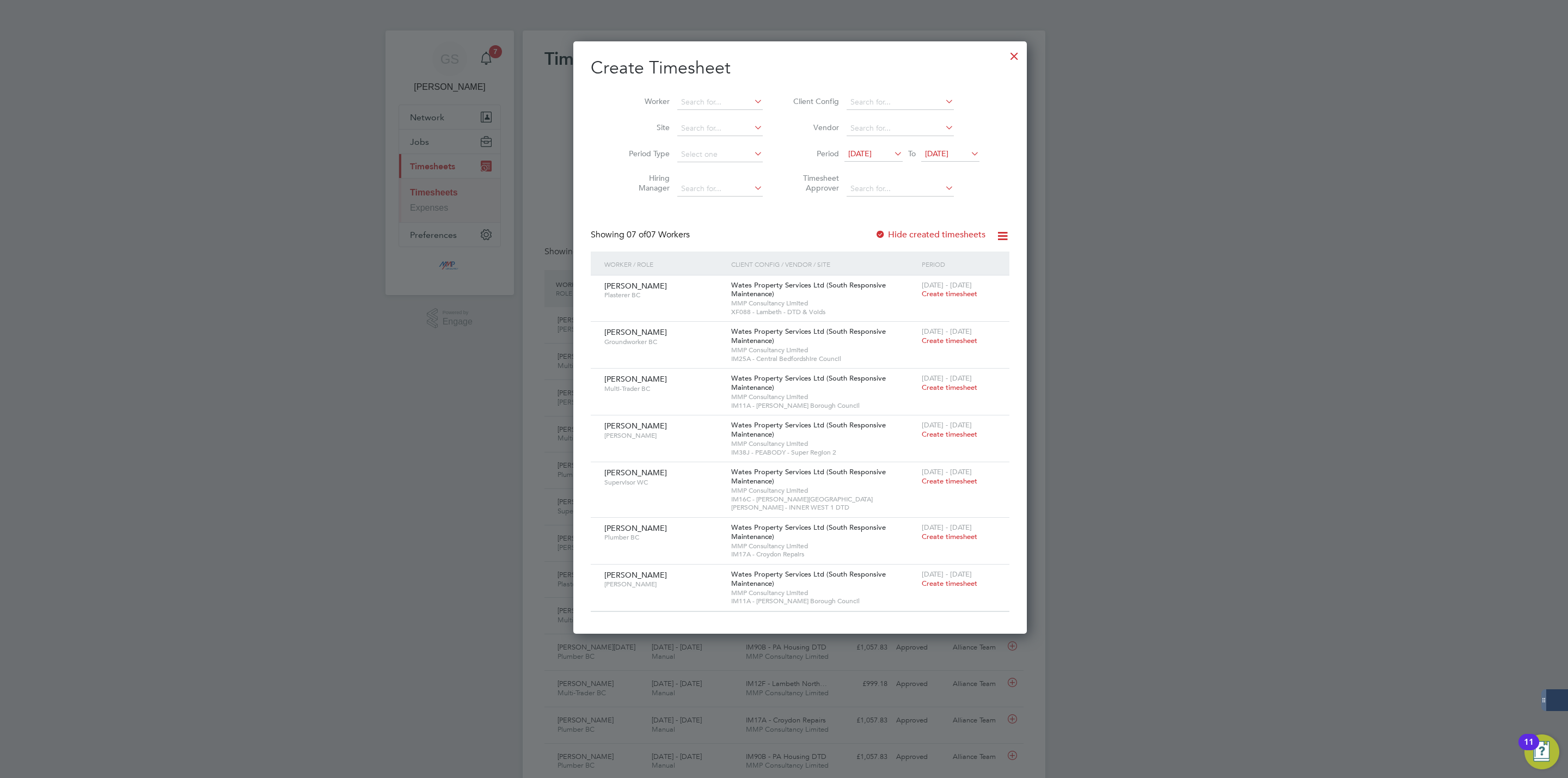
click at [1004, 54] on div at bounding box center [1014, 54] width 19 height 19
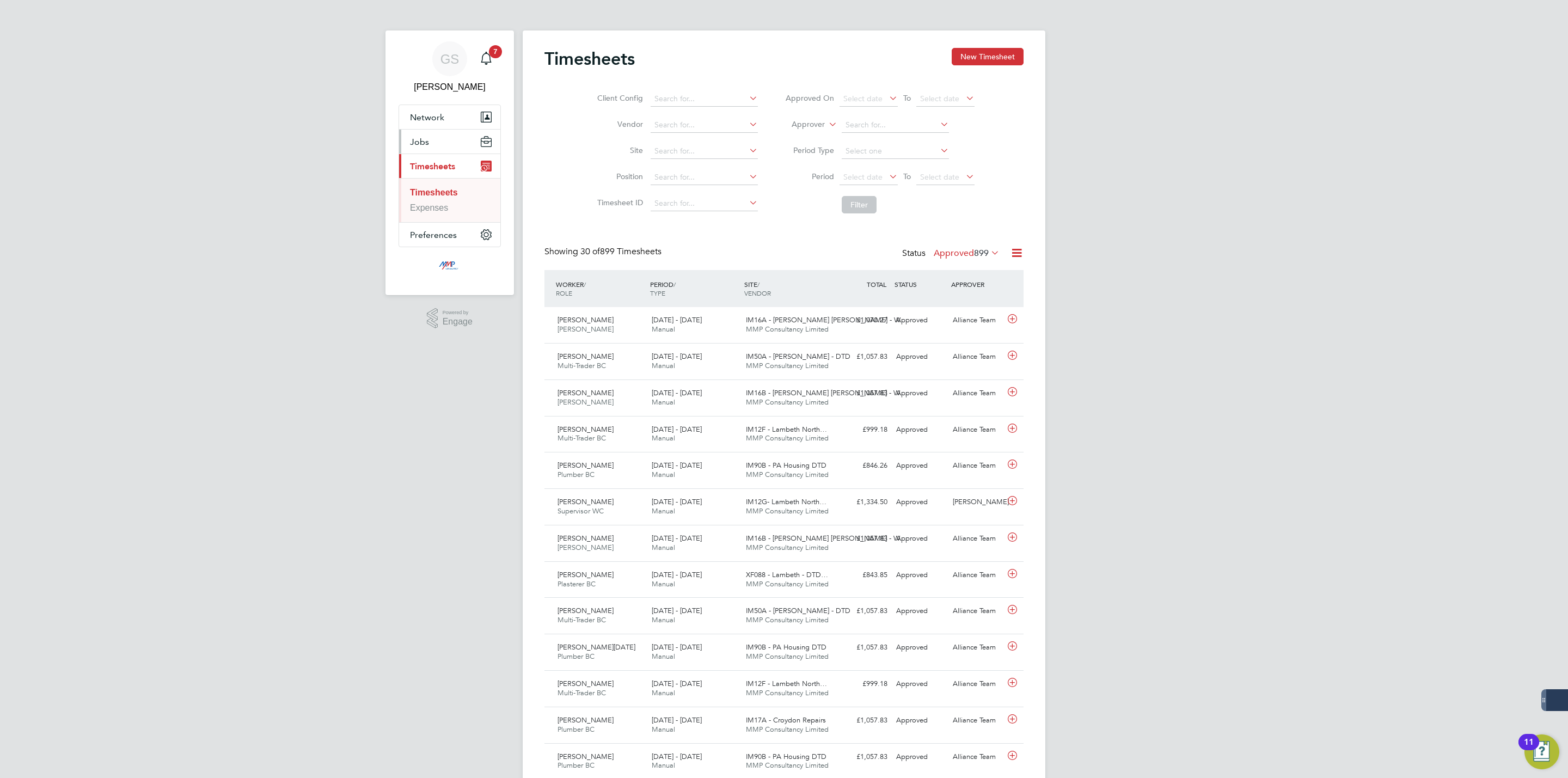
click at [408, 144] on button "Jobs" at bounding box center [450, 141] width 101 height 24
click at [432, 186] on link "Vacancies" at bounding box center [430, 183] width 40 height 9
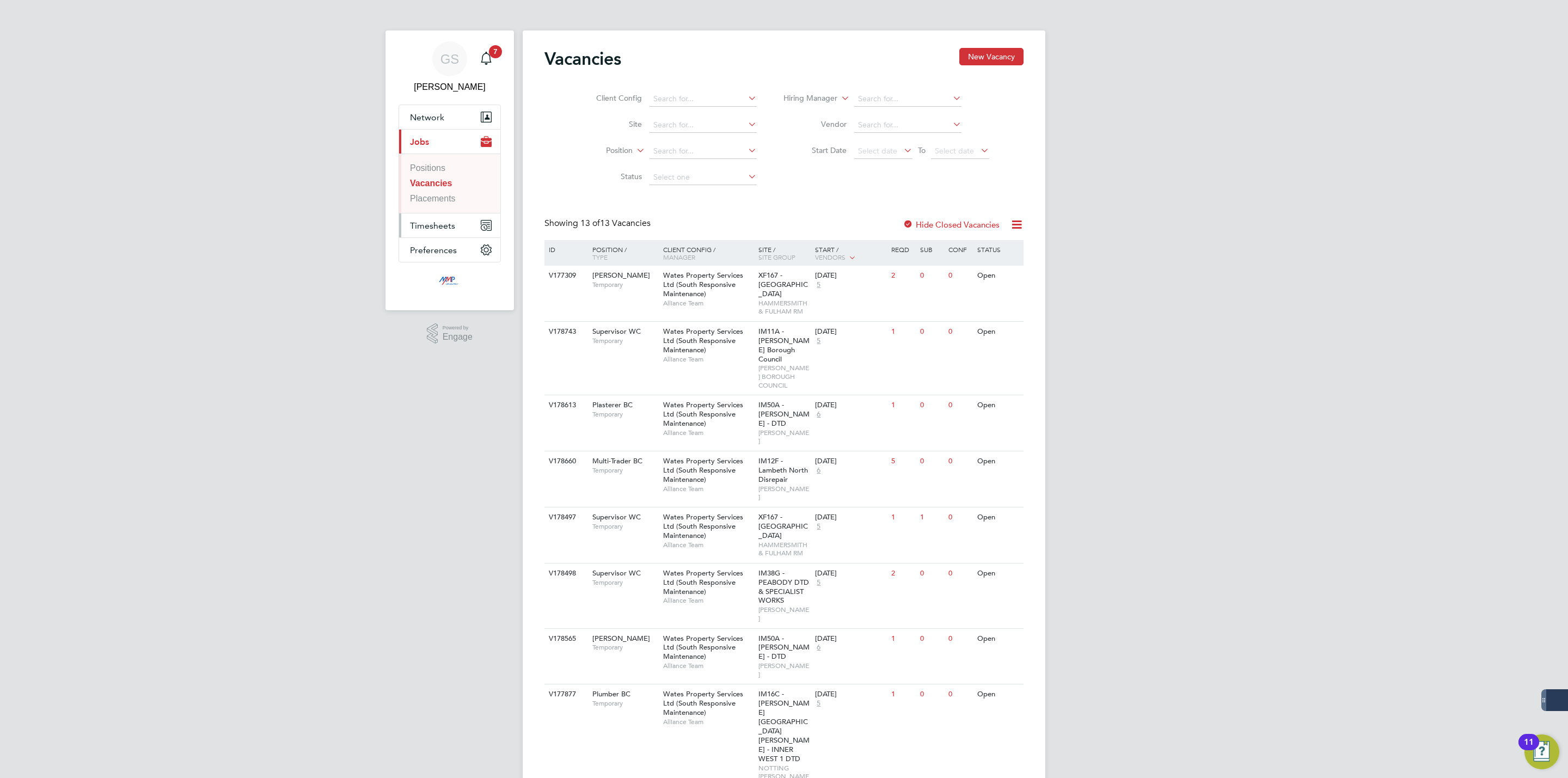
click at [444, 225] on span "Timesheets" at bounding box center [433, 225] width 45 height 10
click at [439, 197] on link "Timesheets" at bounding box center [432, 192] width 44 height 9
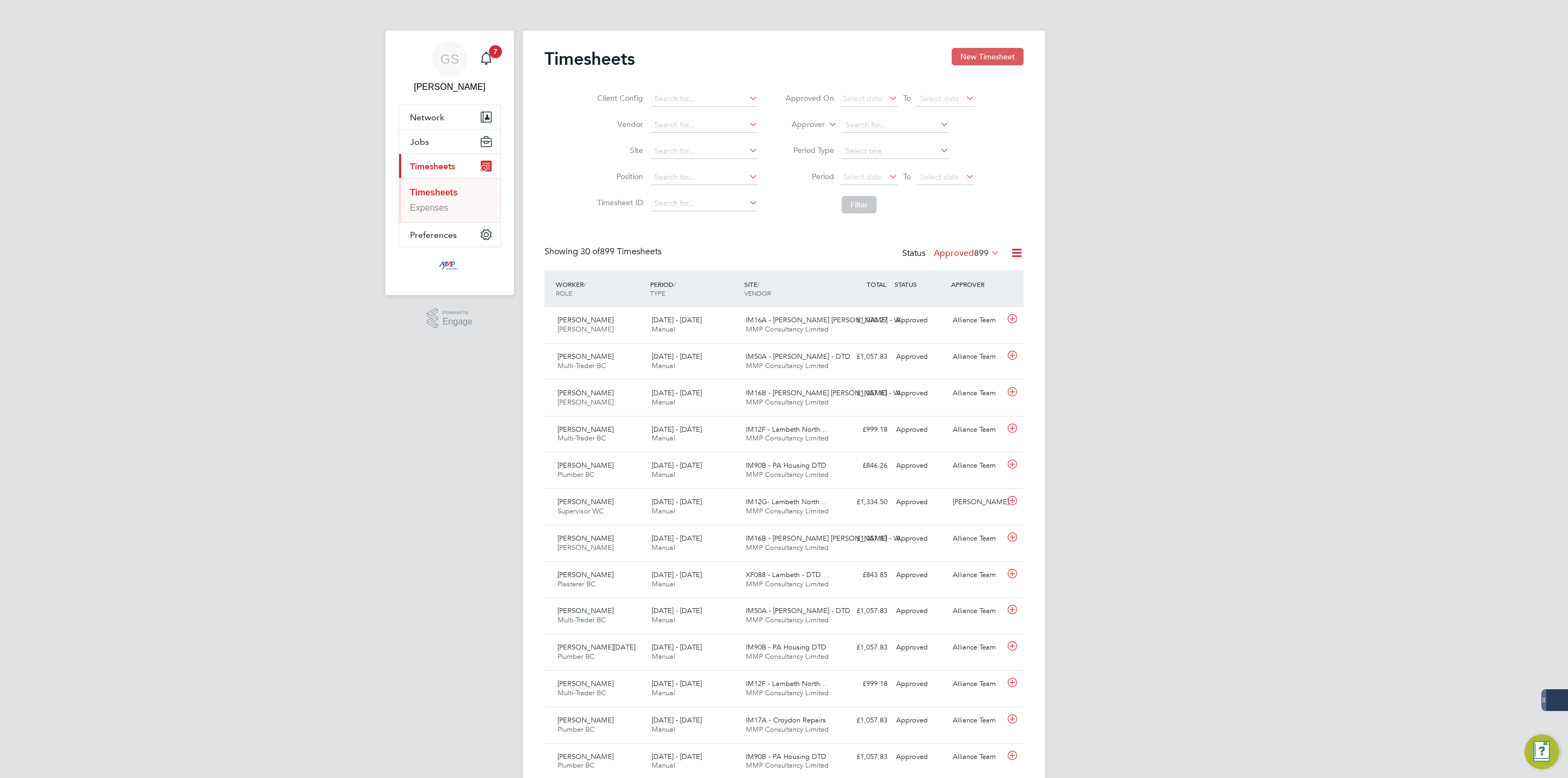
scroll to position [28, 95]
click at [970, 59] on button "New Timesheet" at bounding box center [987, 57] width 72 height 18
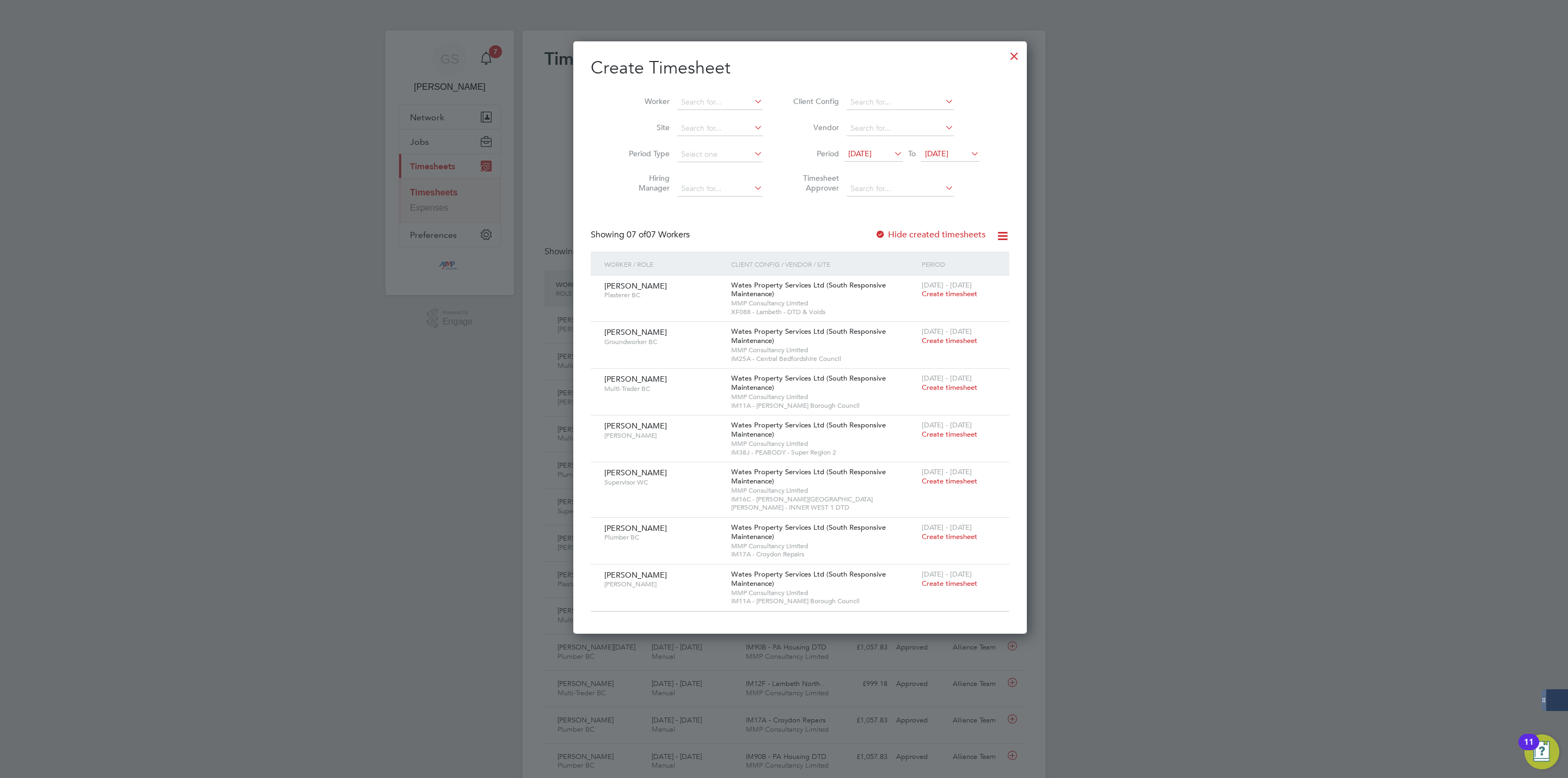
click at [1004, 56] on div at bounding box center [1014, 54] width 19 height 19
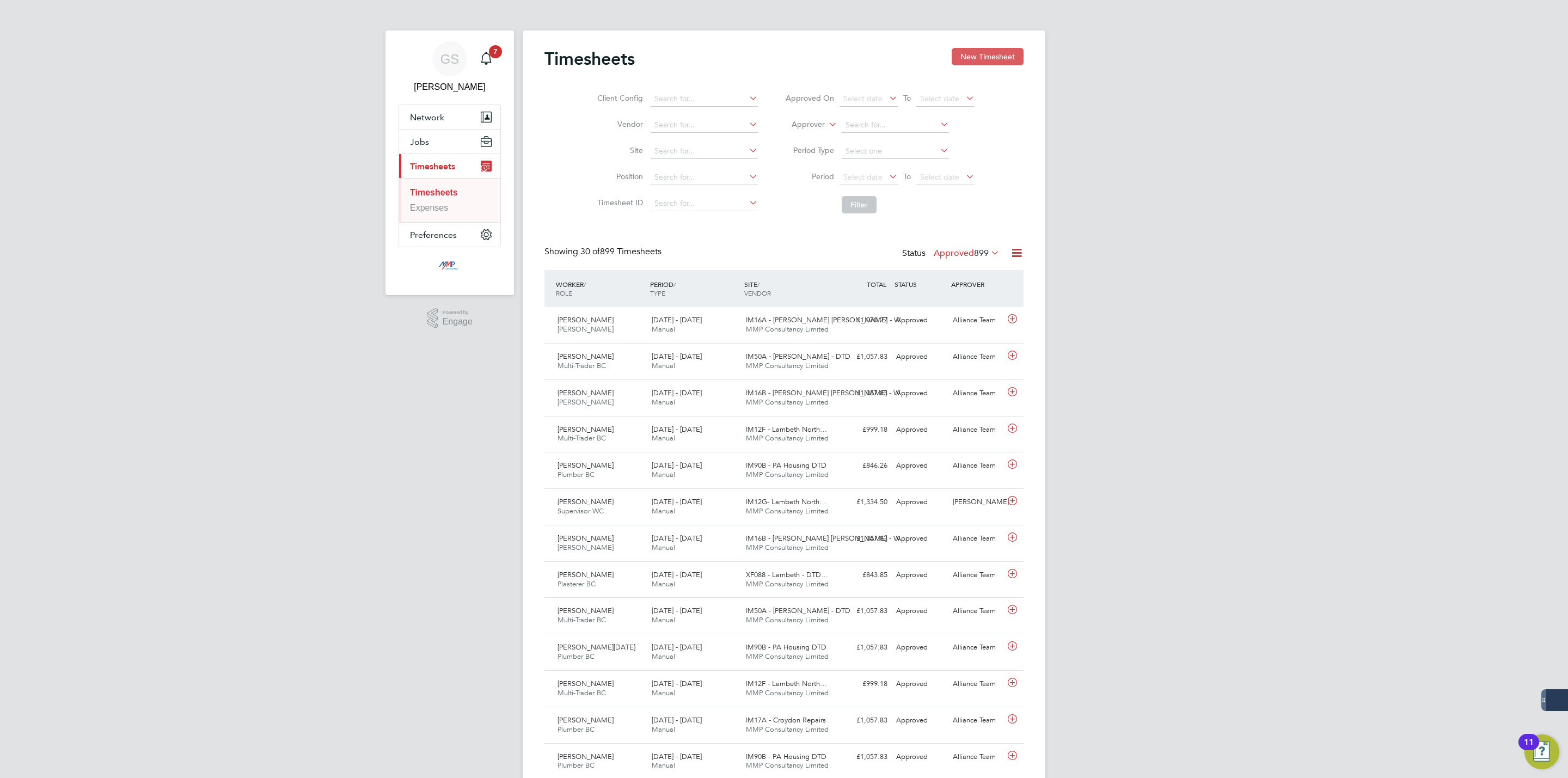
click at [967, 59] on button "New Timesheet" at bounding box center [987, 57] width 72 height 18
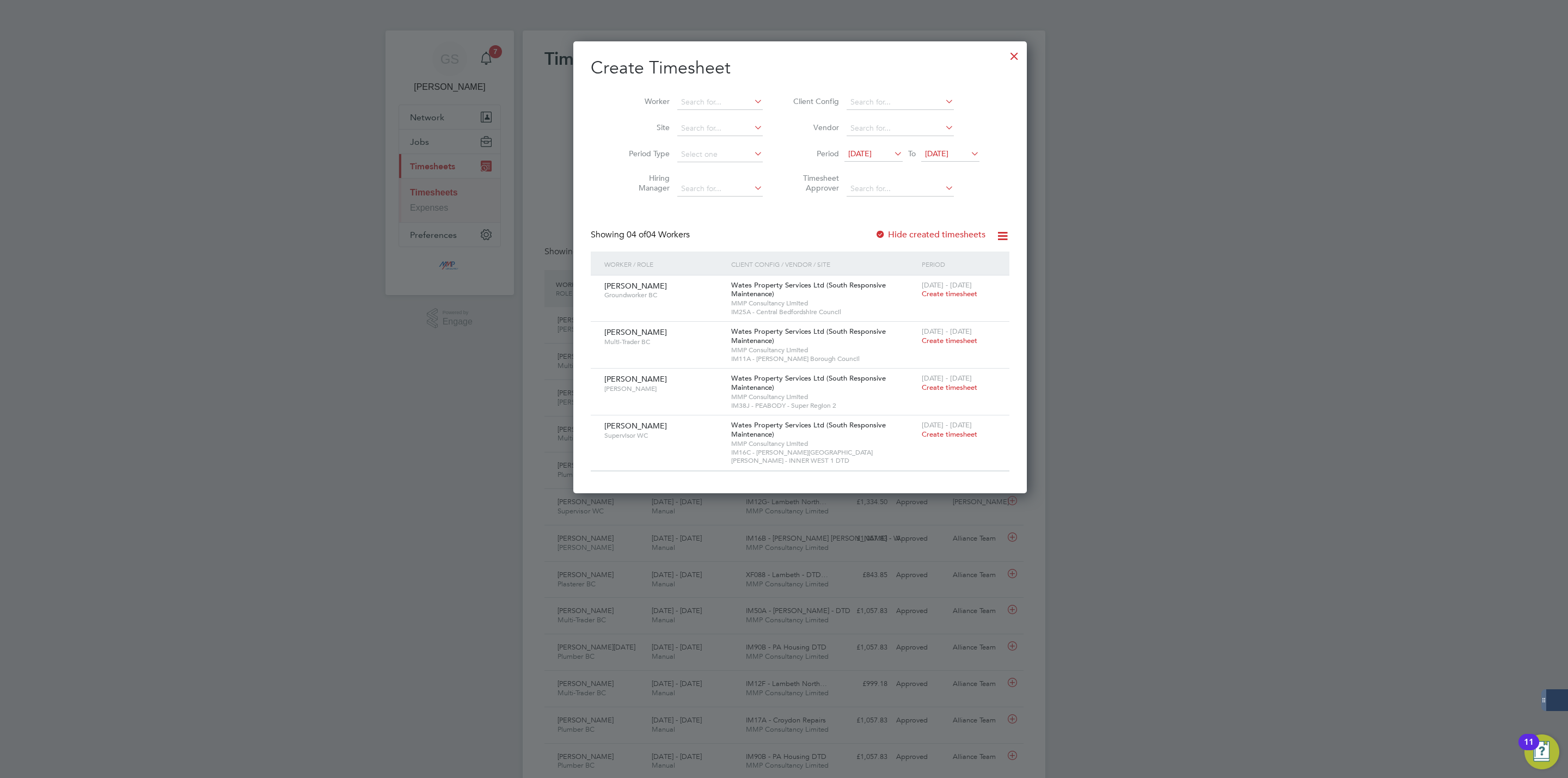
click at [919, 233] on label "Hide created timesheets" at bounding box center [930, 235] width 111 height 11
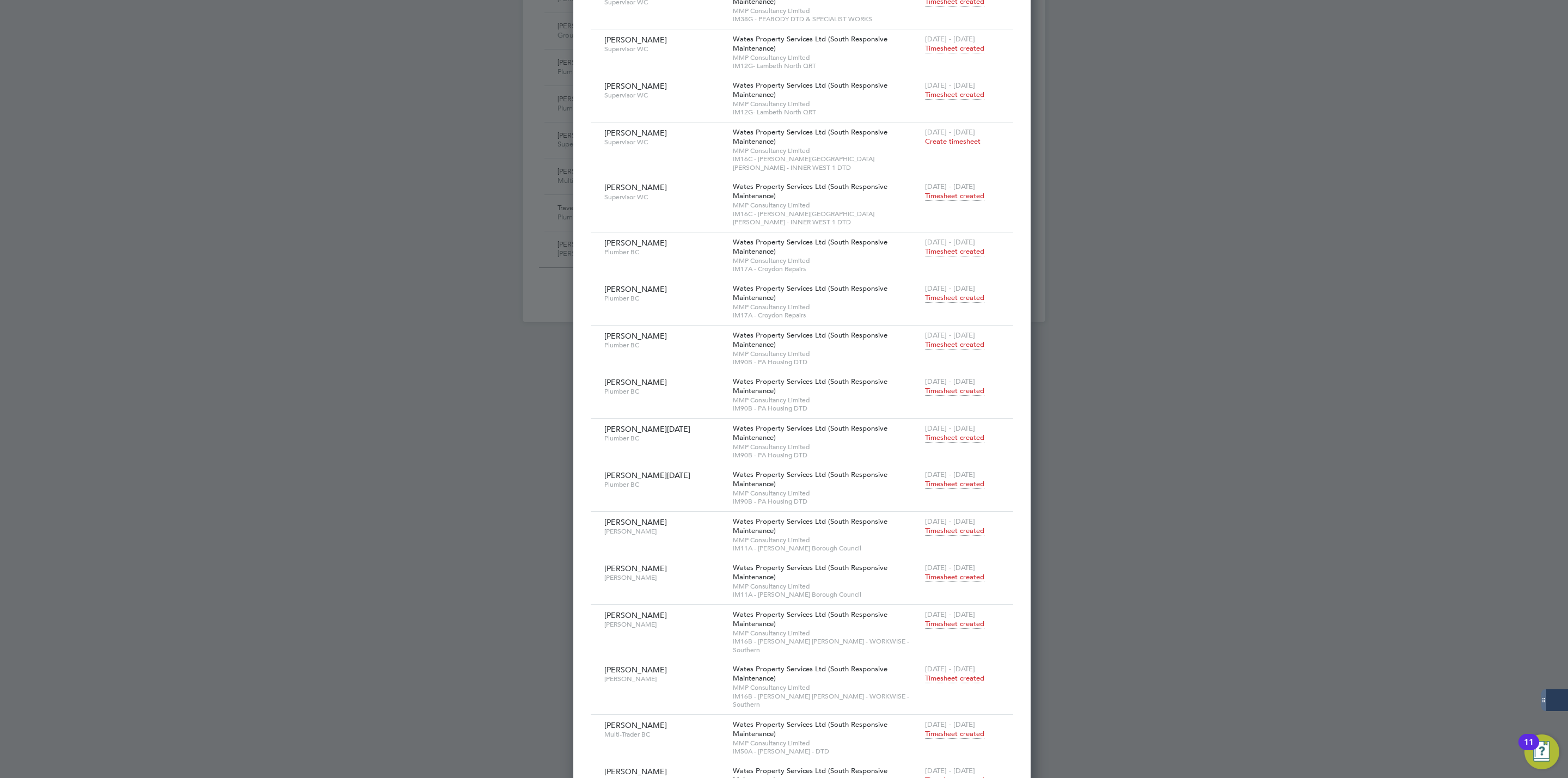
click at [925, 293] on span "Timesheet created" at bounding box center [954, 298] width 59 height 10
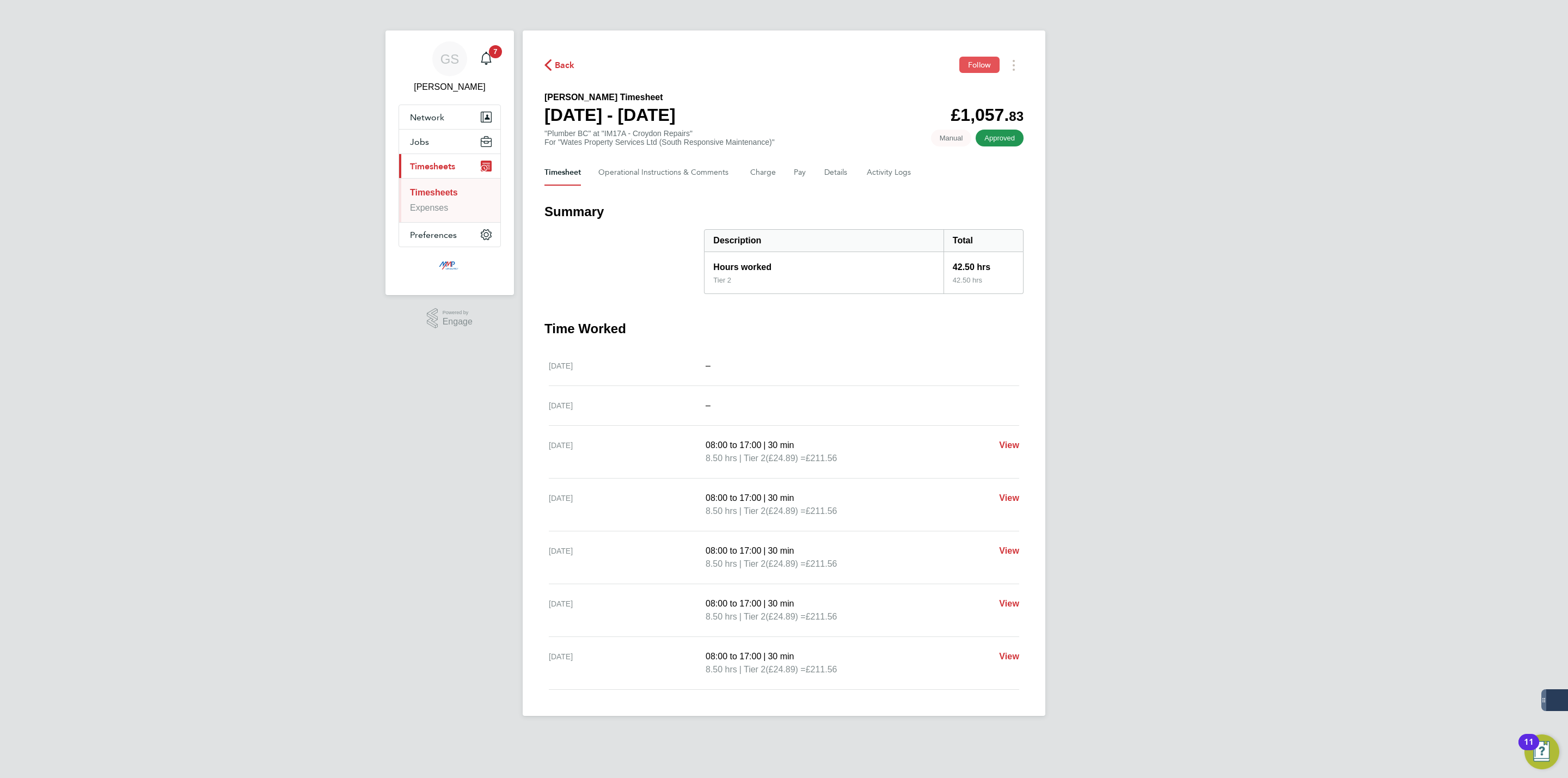
click at [962, 68] on button "Follow" at bounding box center [979, 65] width 40 height 16
click at [450, 196] on link "Timesheets" at bounding box center [434, 192] width 48 height 9
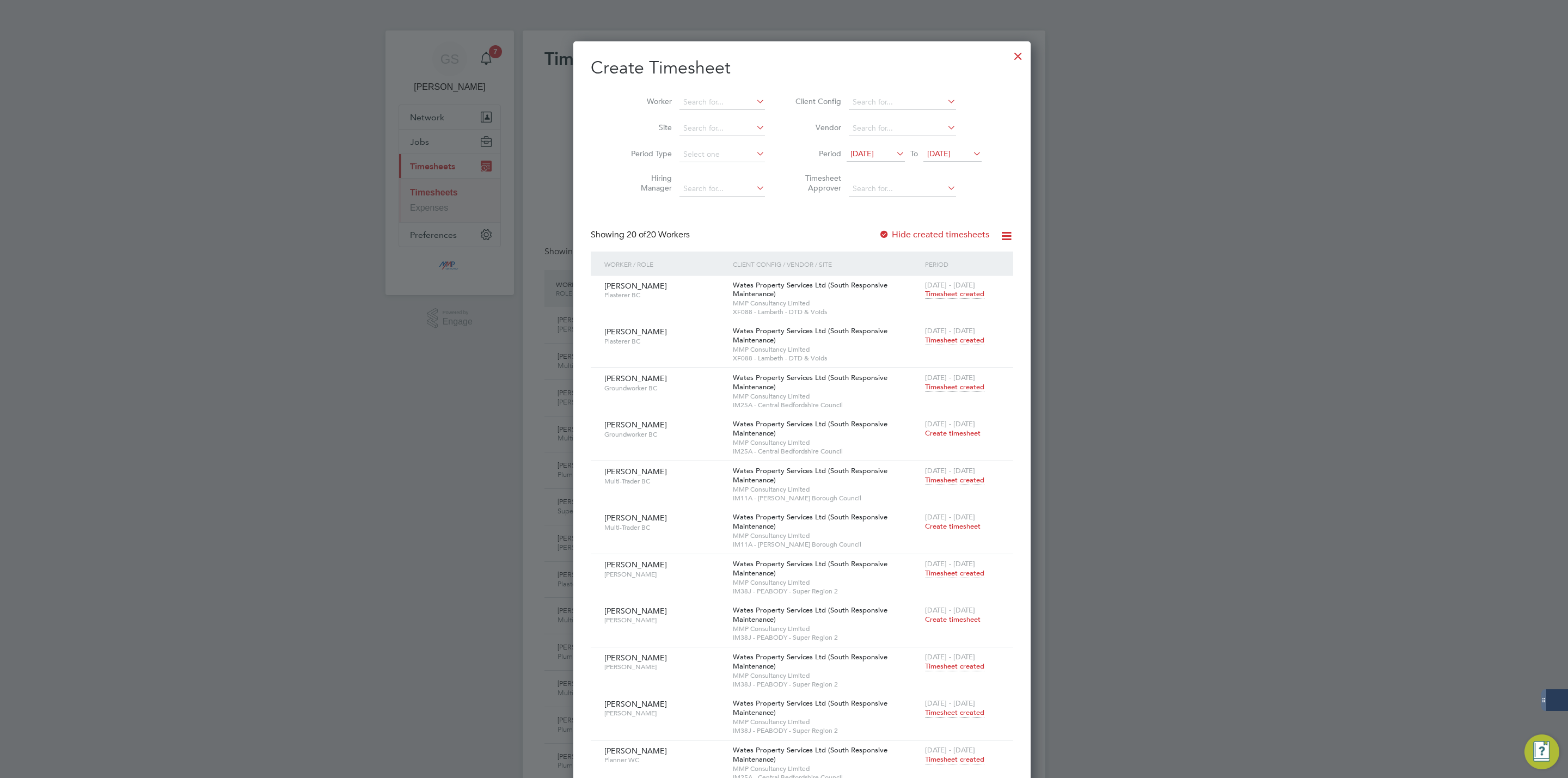
click at [1009, 54] on div at bounding box center [1018, 54] width 19 height 19
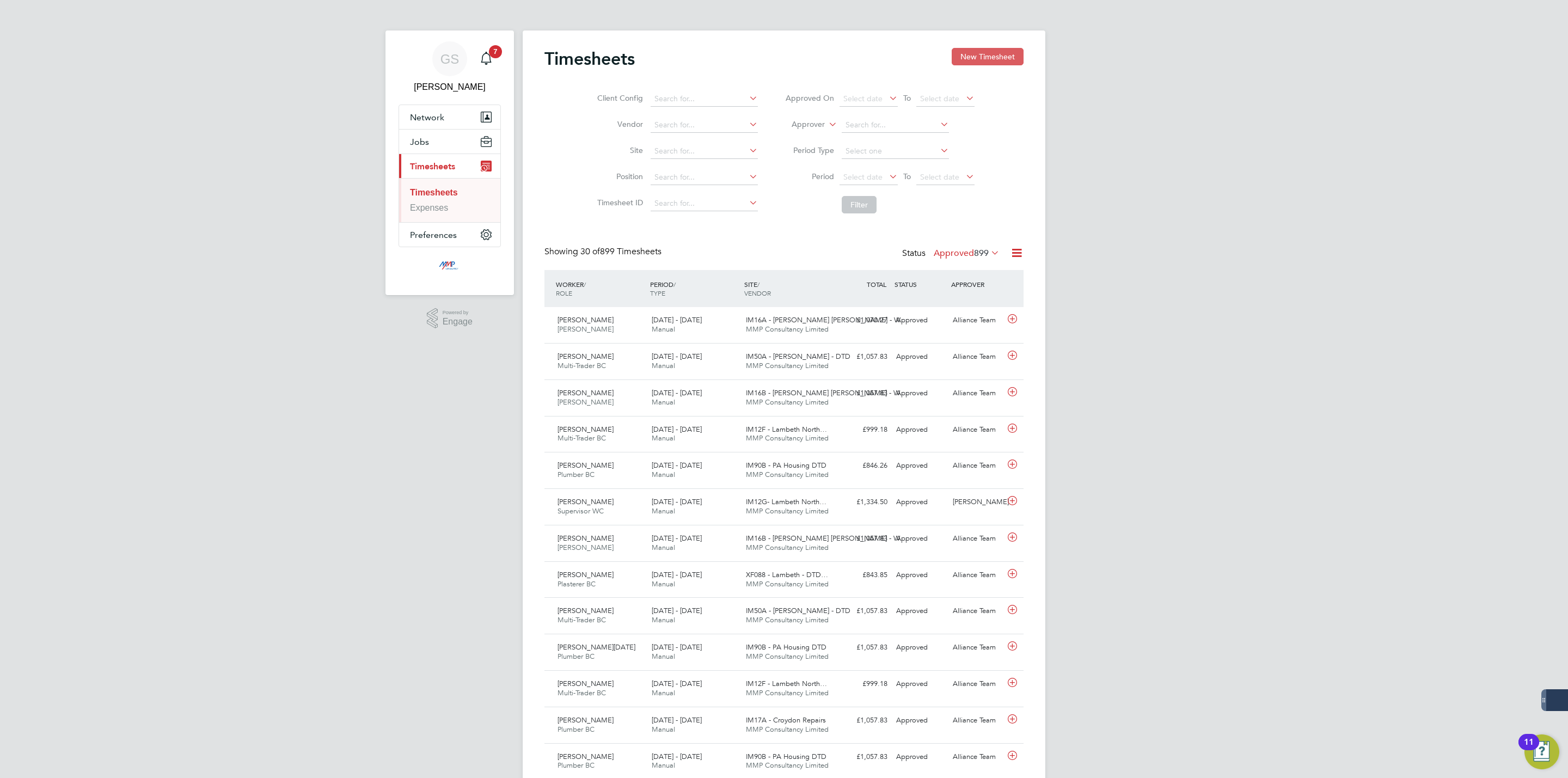
click at [985, 60] on button "New Timesheet" at bounding box center [987, 57] width 72 height 18
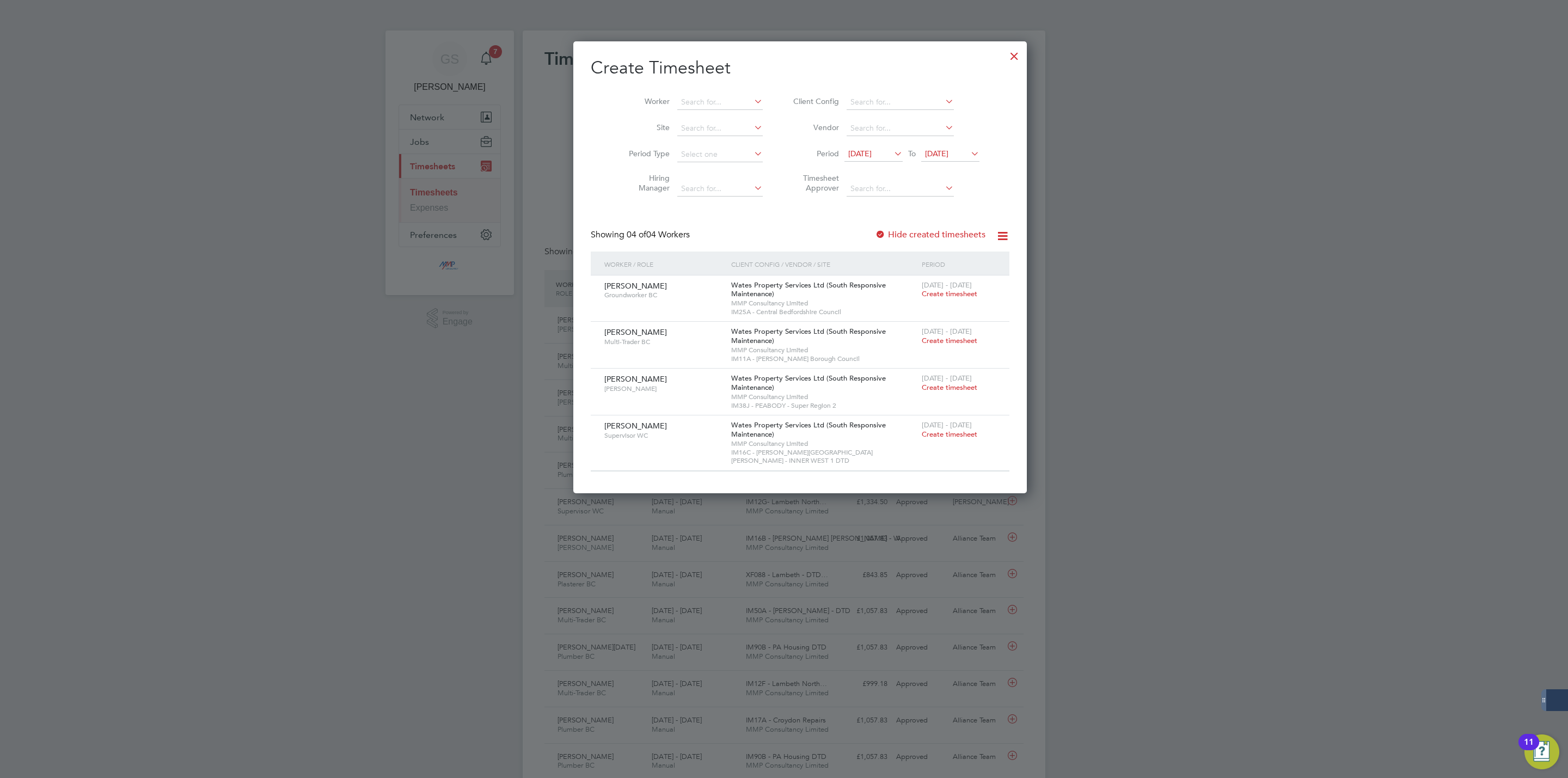
click at [890, 235] on label "Hide created timesheets" at bounding box center [930, 235] width 111 height 11
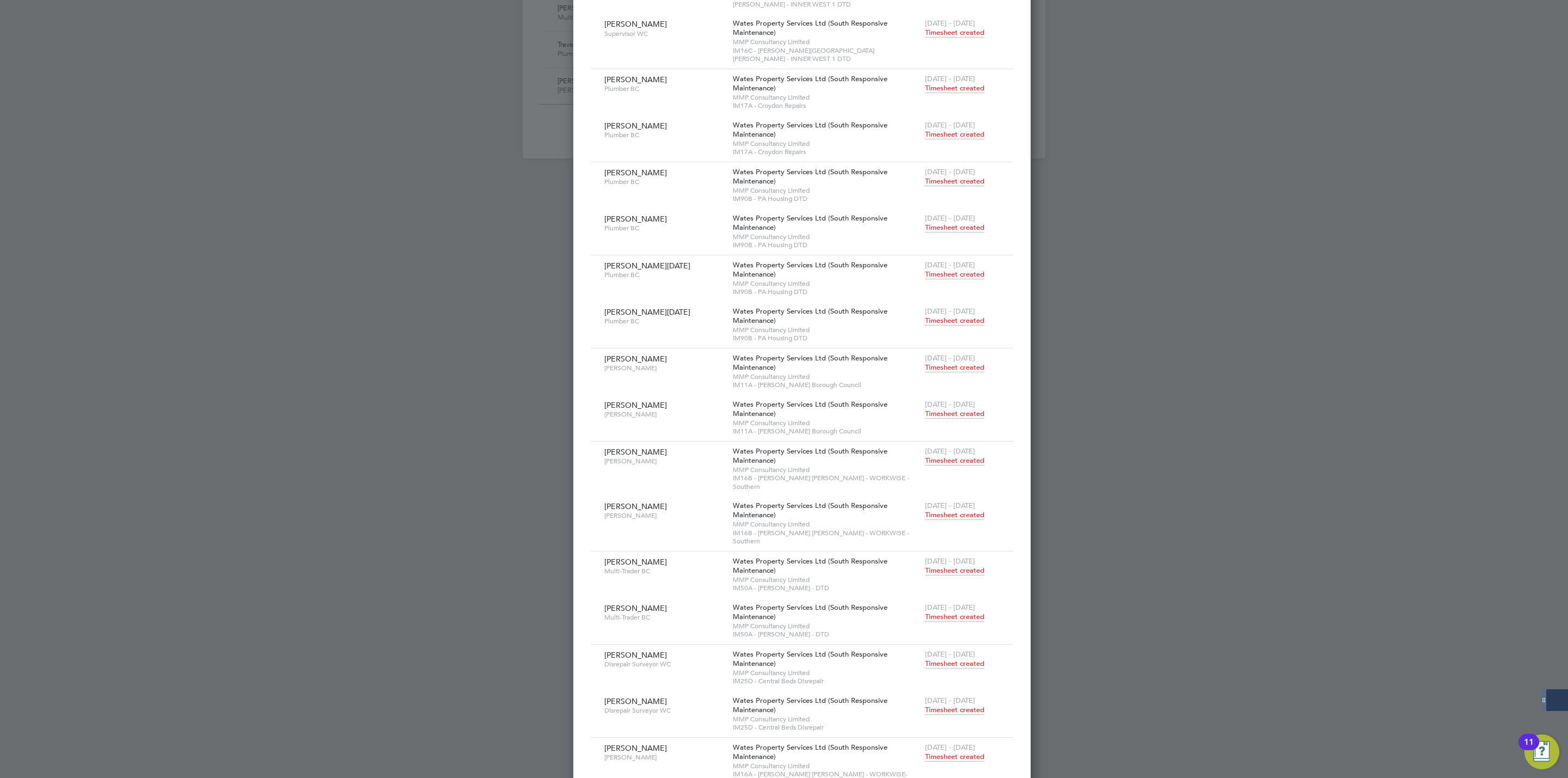
click at [925, 409] on span "Timesheet created" at bounding box center [954, 414] width 59 height 10
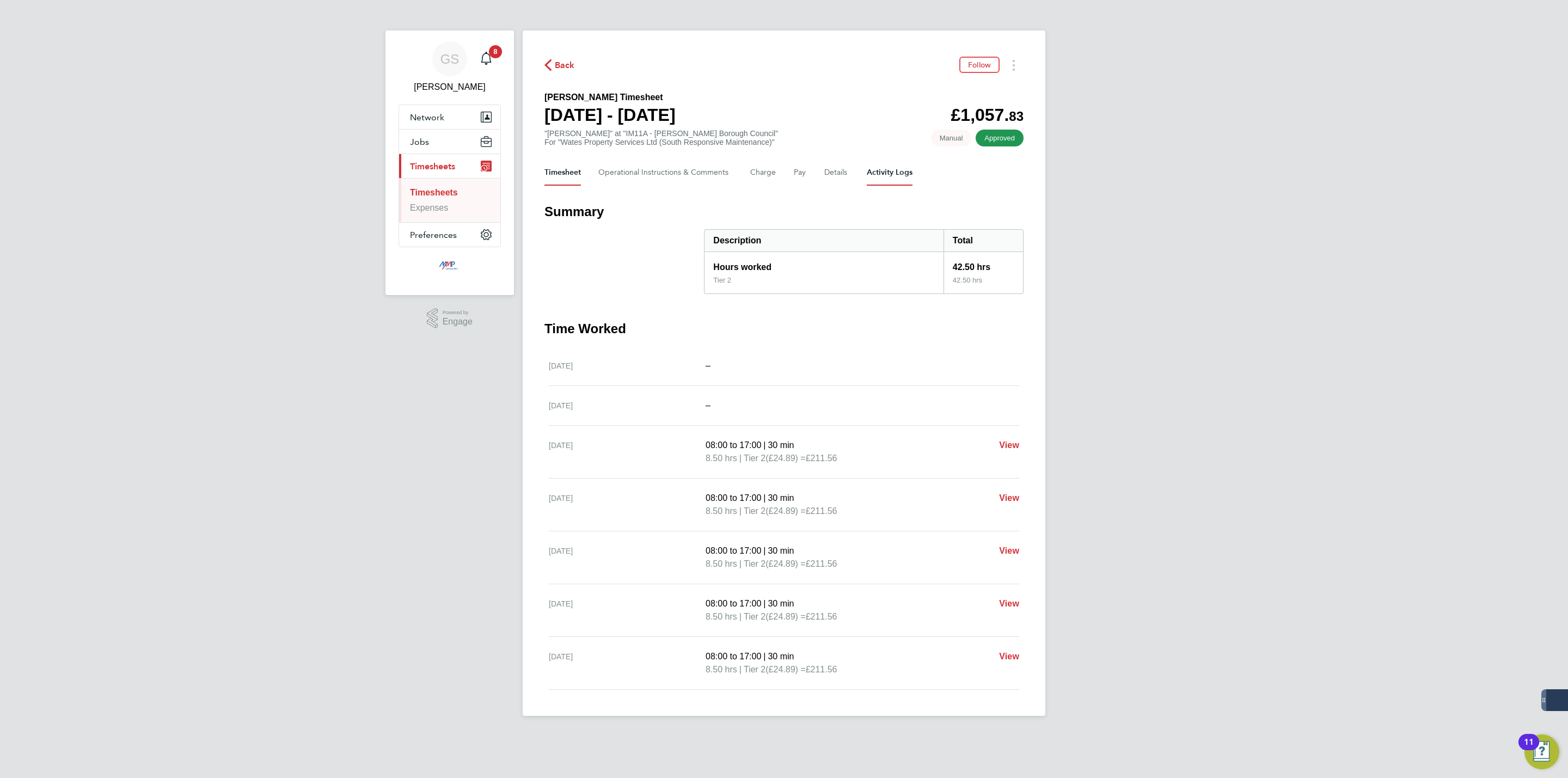
click at [908, 184] on Logs-tab "Activity Logs" at bounding box center [889, 172] width 46 height 26
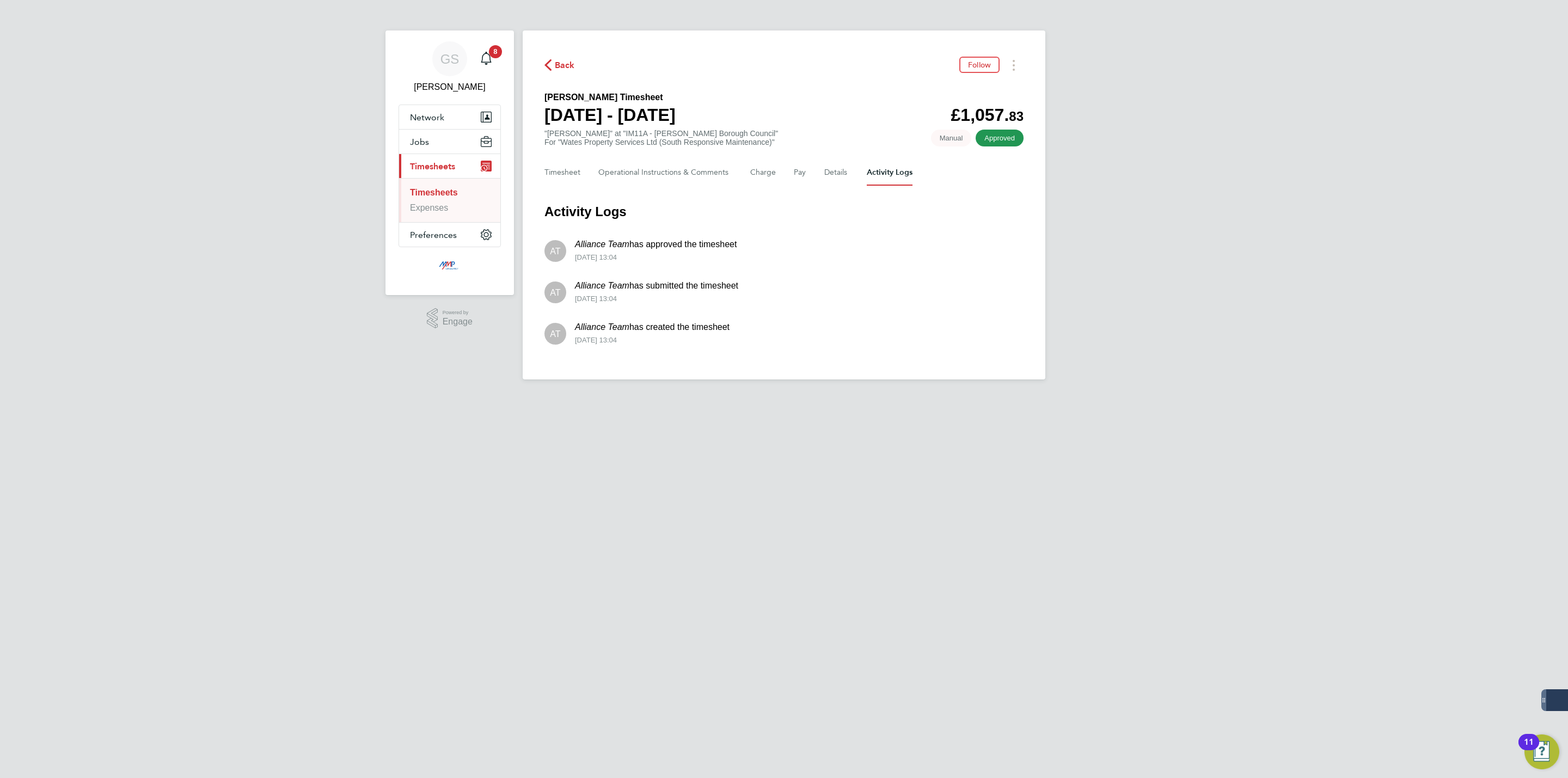
click at [431, 188] on link "Timesheets" at bounding box center [434, 192] width 48 height 9
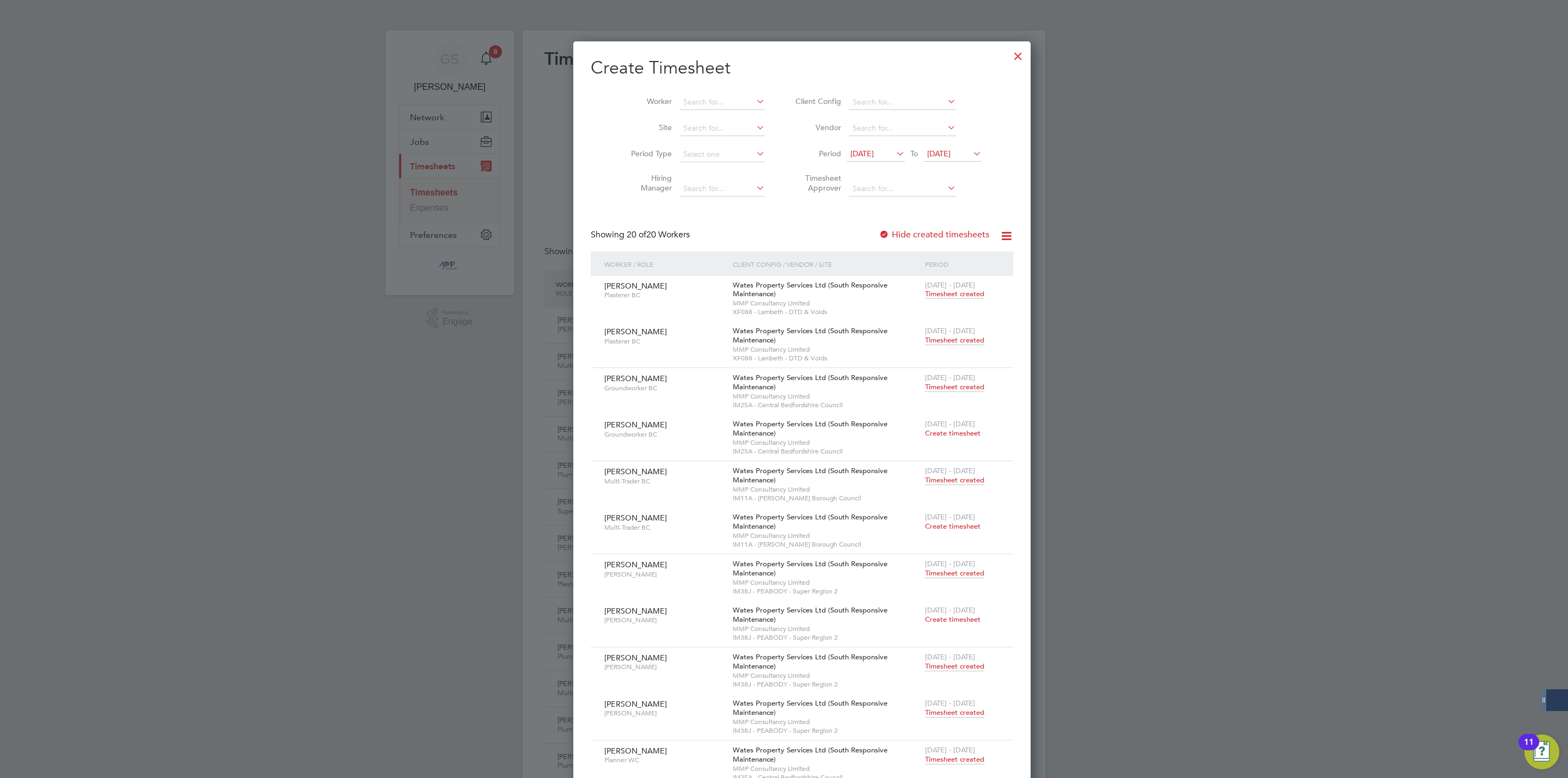
click at [1009, 58] on div at bounding box center [1018, 54] width 19 height 19
